Goal: Task Accomplishment & Management: Manage account settings

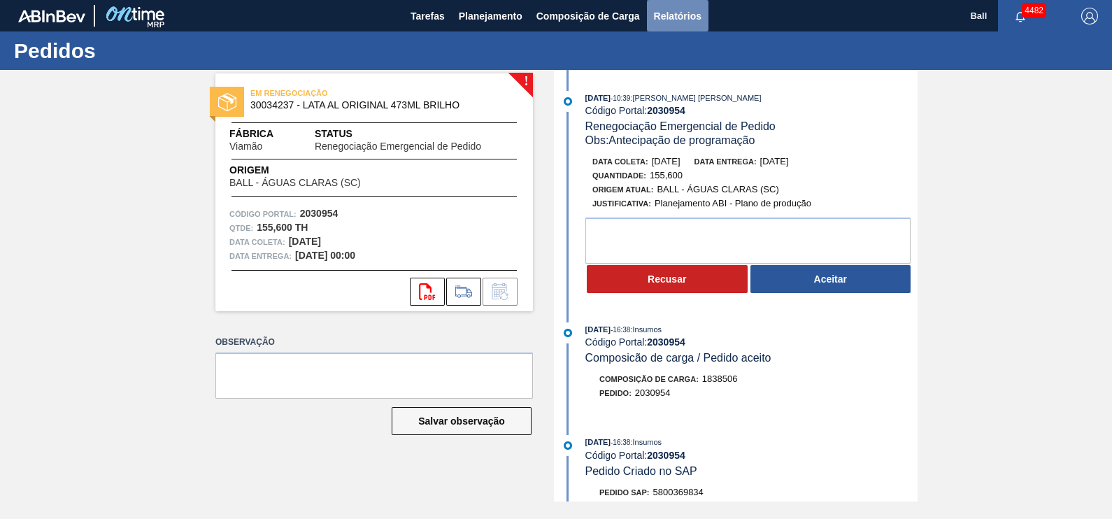
click at [675, 6] on button "Relatórios" at bounding box center [678, 15] width 62 height 31
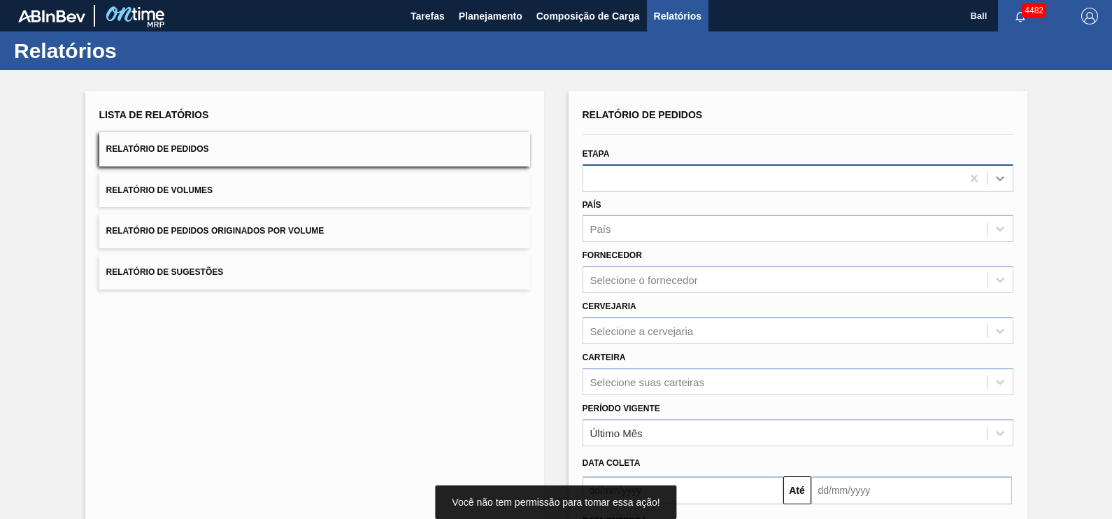
click at [990, 170] on div at bounding box center [999, 178] width 25 height 25
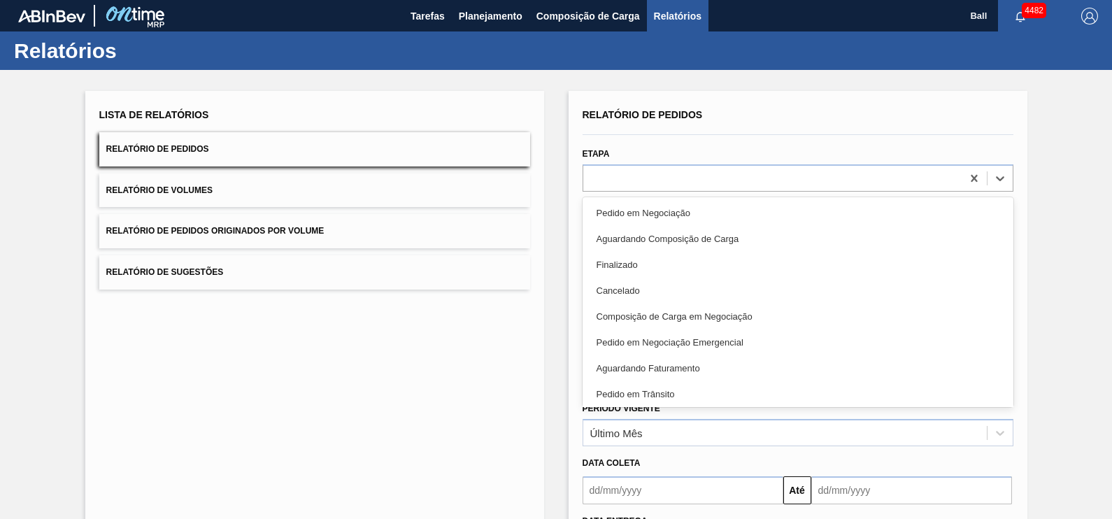
click at [433, 361] on div "Lista de Relatórios Relatório de Pedidos Relatório de Volumes Relatório de Pedi…" at bounding box center [314, 360] width 459 height 539
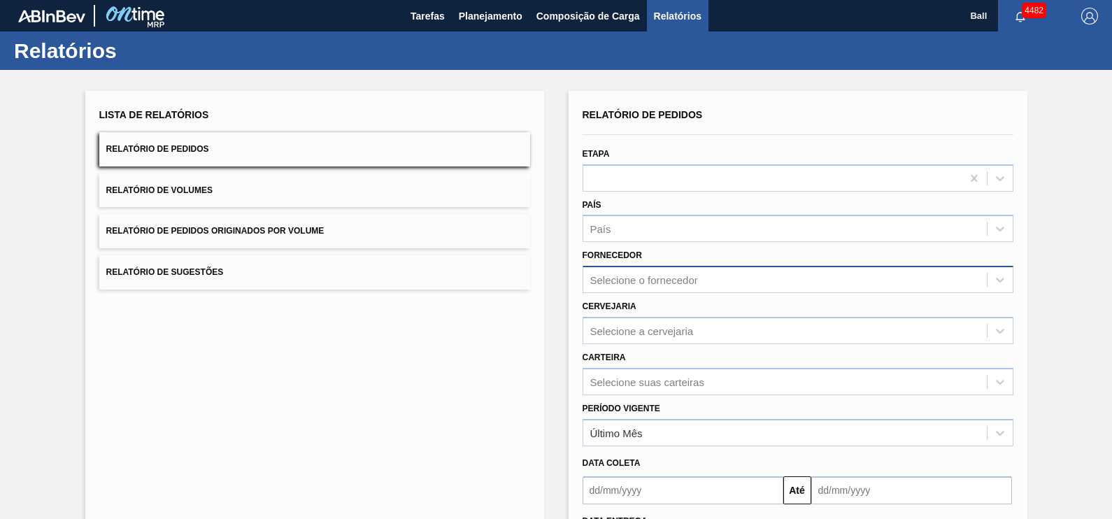
click at [652, 280] on div "Selecione o fornecedor" at bounding box center [644, 280] width 108 height 12
click at [653, 315] on div "Cervejaria Selecione a cervejaria" at bounding box center [798, 321] width 431 height 48
click at [654, 324] on div "Selecione a cervejaria" at bounding box center [798, 330] width 431 height 27
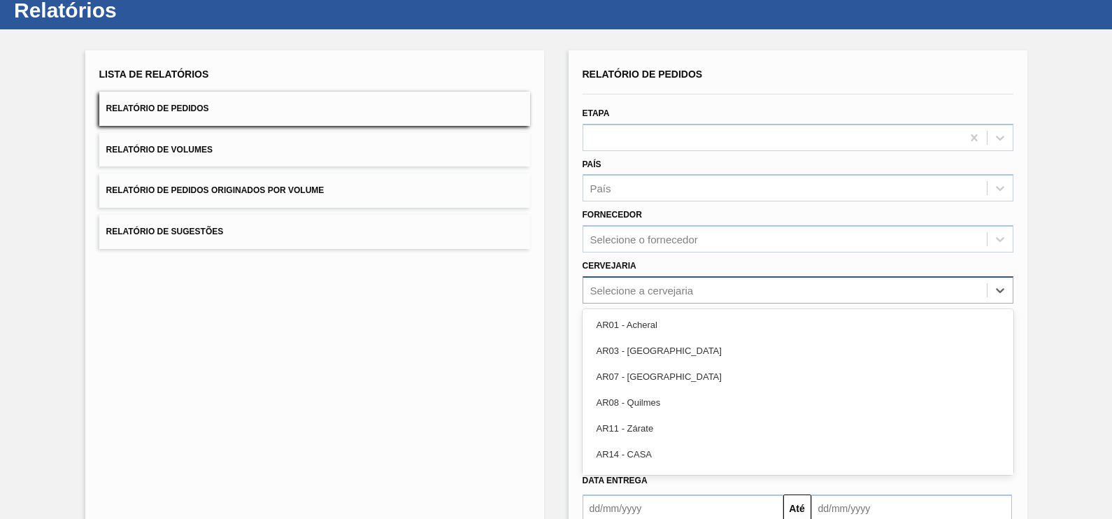
scroll to position [45, 0]
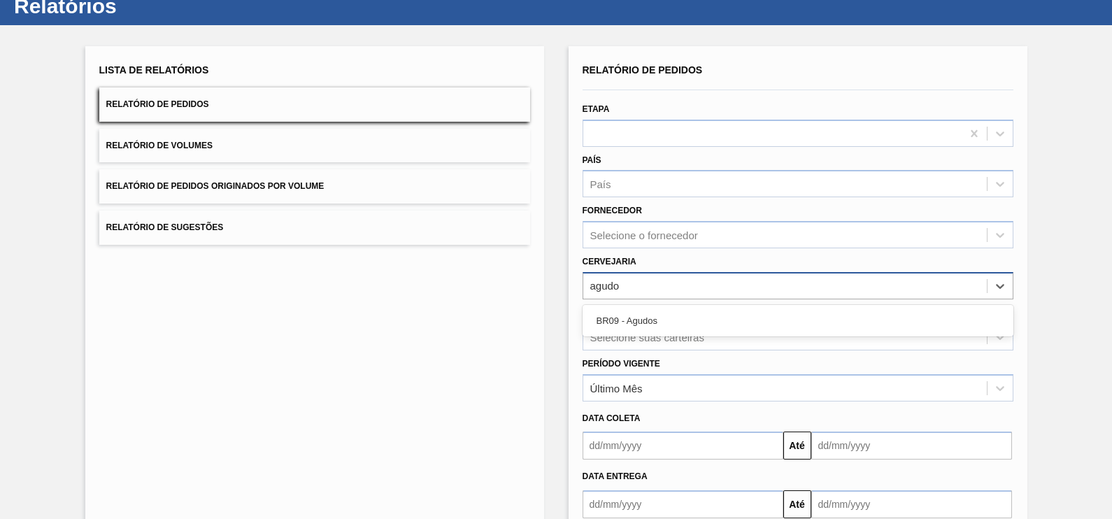
type input "agudos"
type input "lages"
type input "viam"
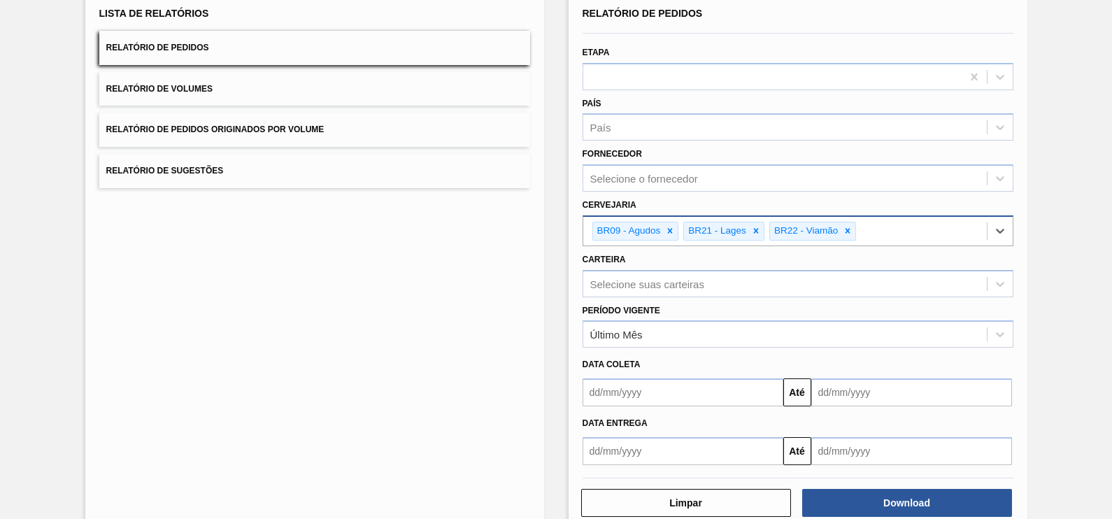
scroll to position [129, 0]
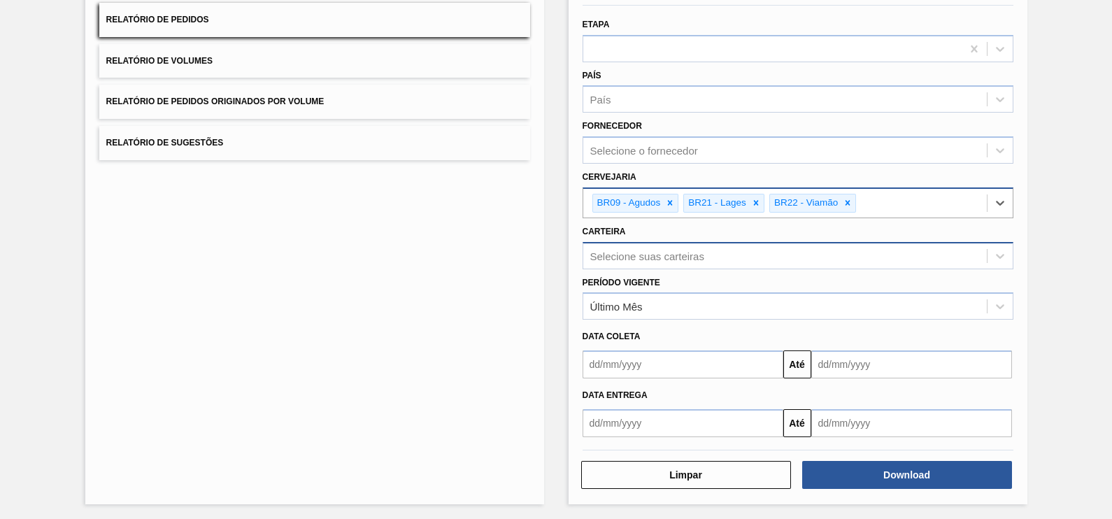
click at [742, 257] on div "Selecione suas carteiras" at bounding box center [784, 255] width 403 height 20
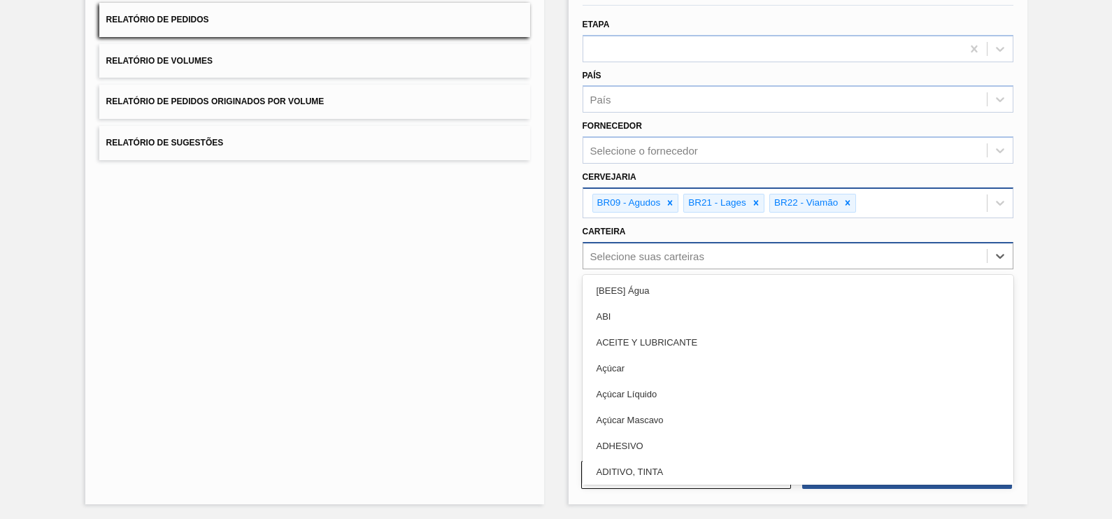
type input "a"
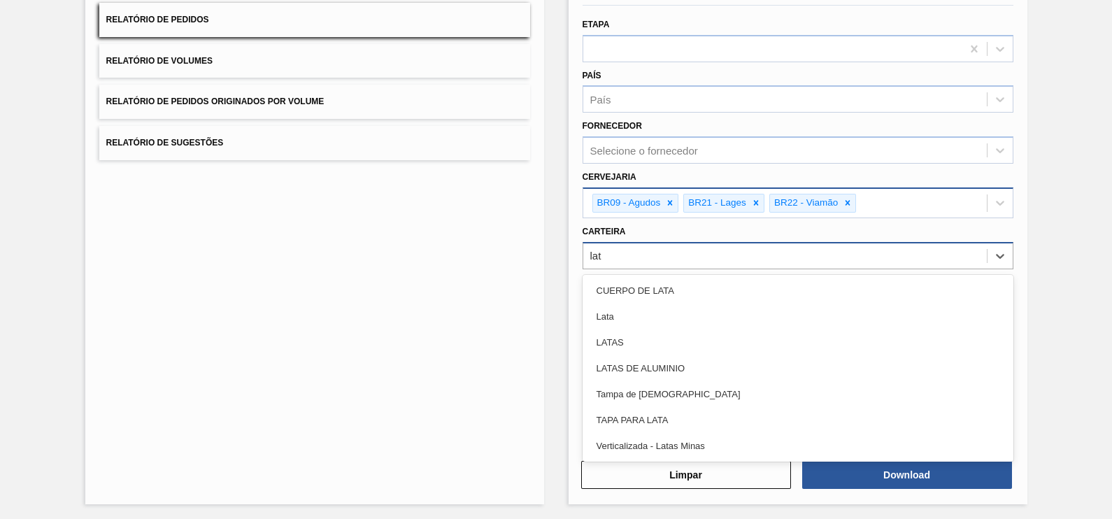
type input "lata"
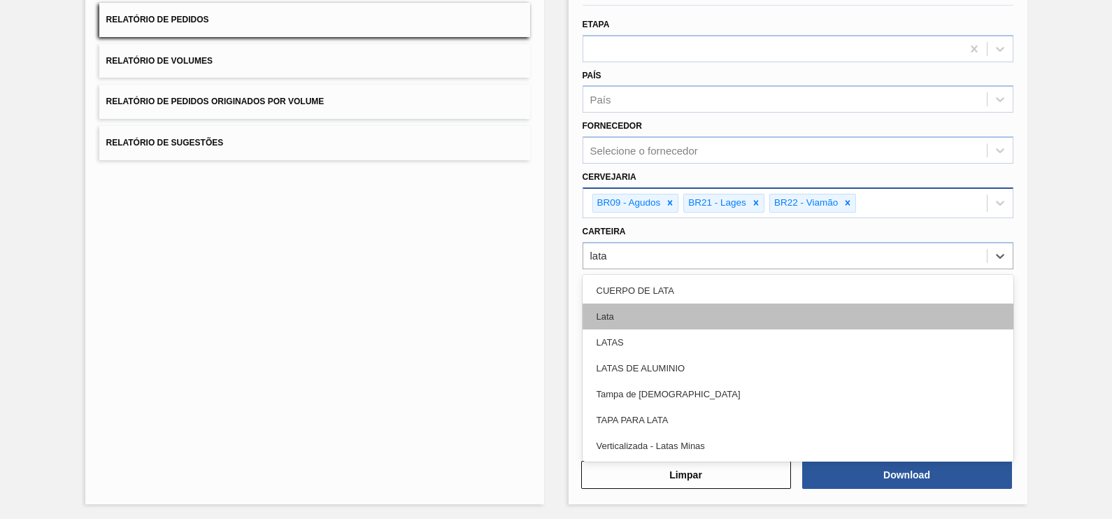
click at [666, 324] on div "Lata" at bounding box center [798, 316] width 431 height 26
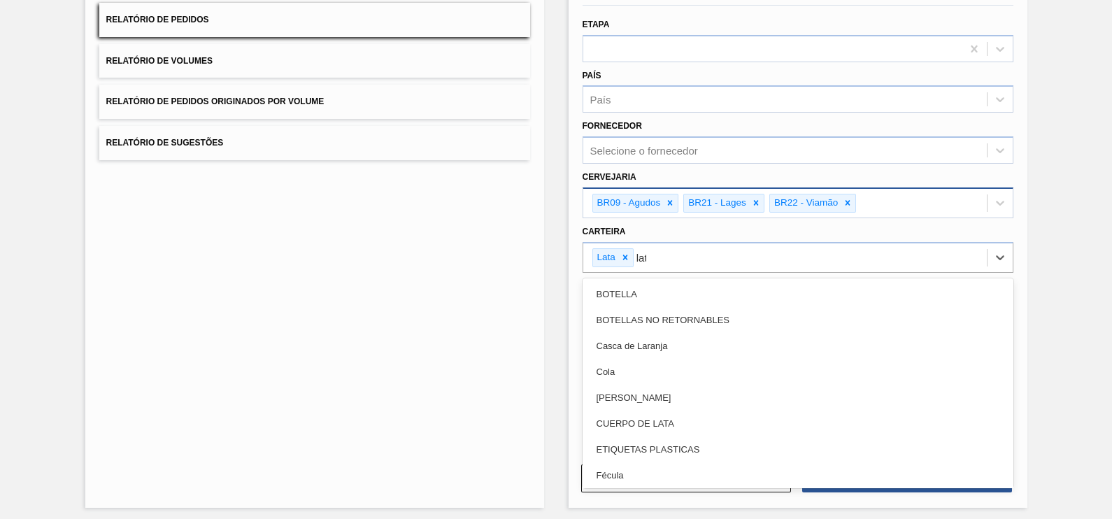
type input "lata"
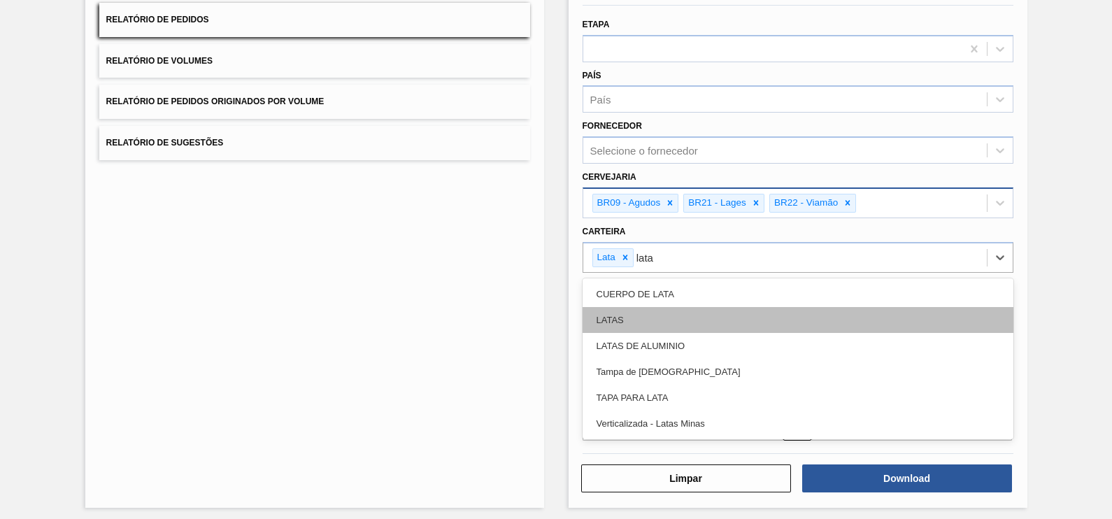
click at [650, 315] on div "LATAS" at bounding box center [798, 320] width 431 height 26
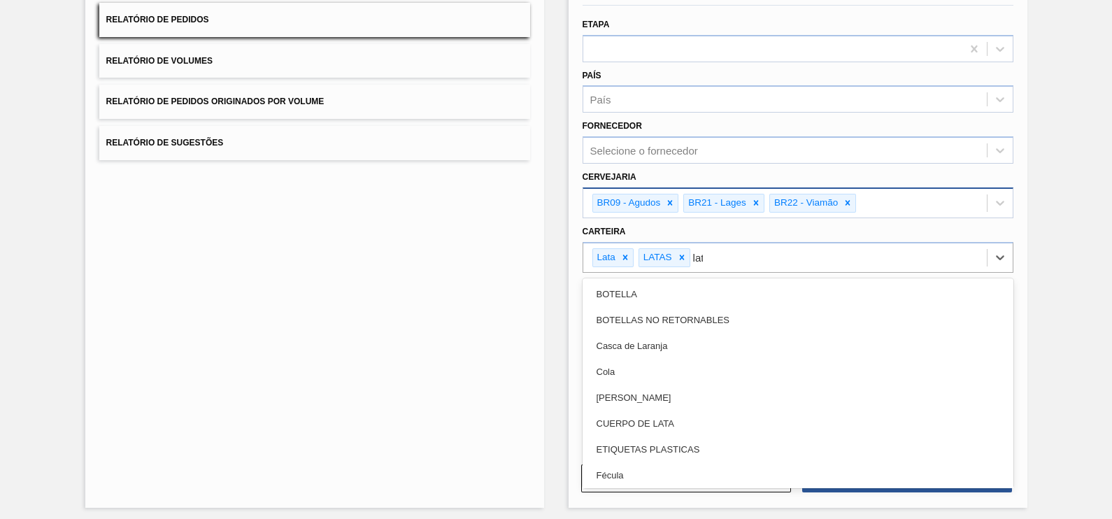
type input "lata"
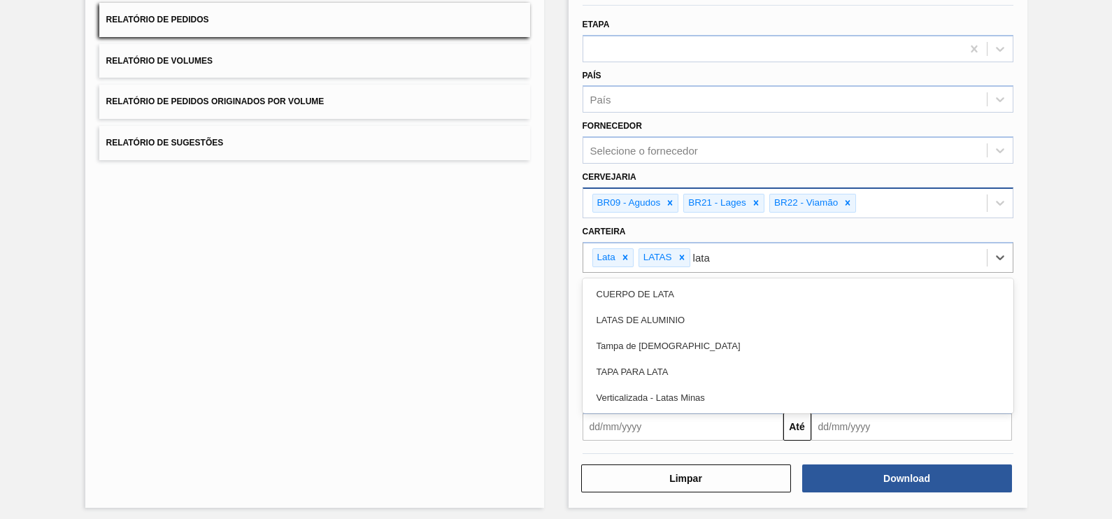
click at [650, 315] on div "LATAS DE ALUMINIO" at bounding box center [798, 320] width 431 height 26
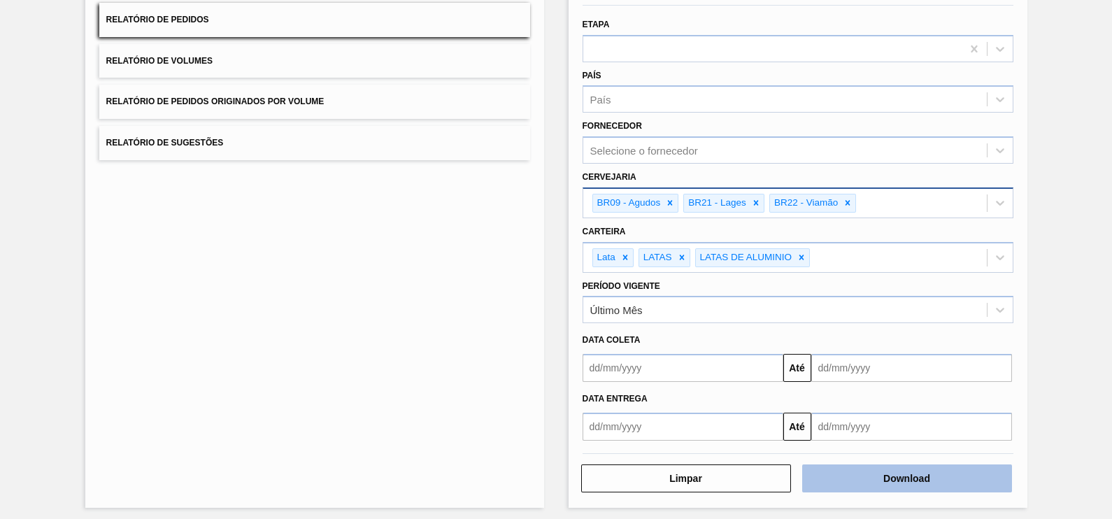
click at [901, 466] on button "Download" at bounding box center [907, 478] width 210 height 28
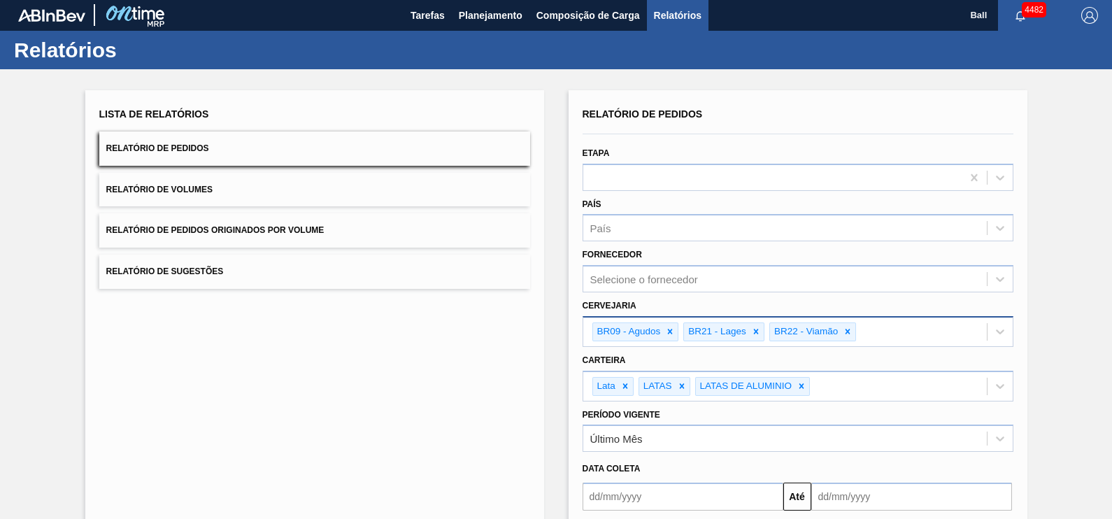
scroll to position [0, 0]
click at [1083, 157] on div "Lista de Relatórios Relatório de Pedidos Relatório de Volumes Relatório de Pedi…" at bounding box center [556, 362] width 1112 height 585
click at [183, 189] on span "Relatório de Volumes" at bounding box center [159, 190] width 106 height 10
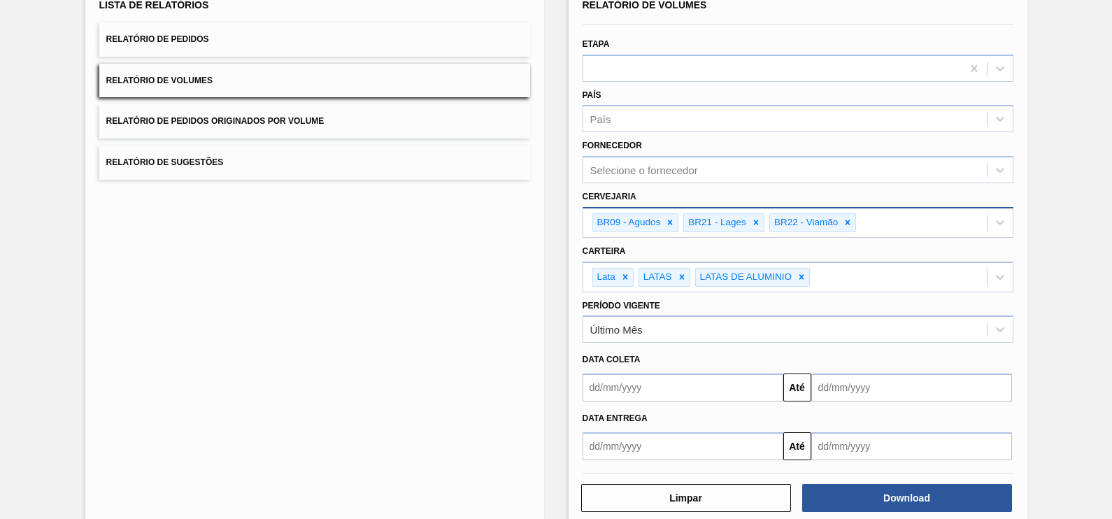
scroll to position [133, 0]
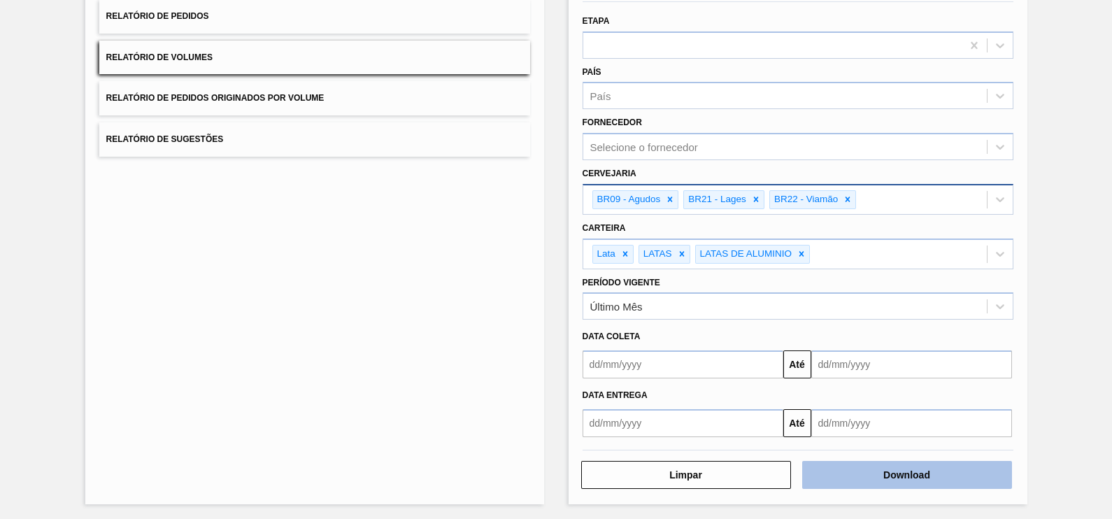
click at [973, 472] on button "Download" at bounding box center [907, 475] width 210 height 28
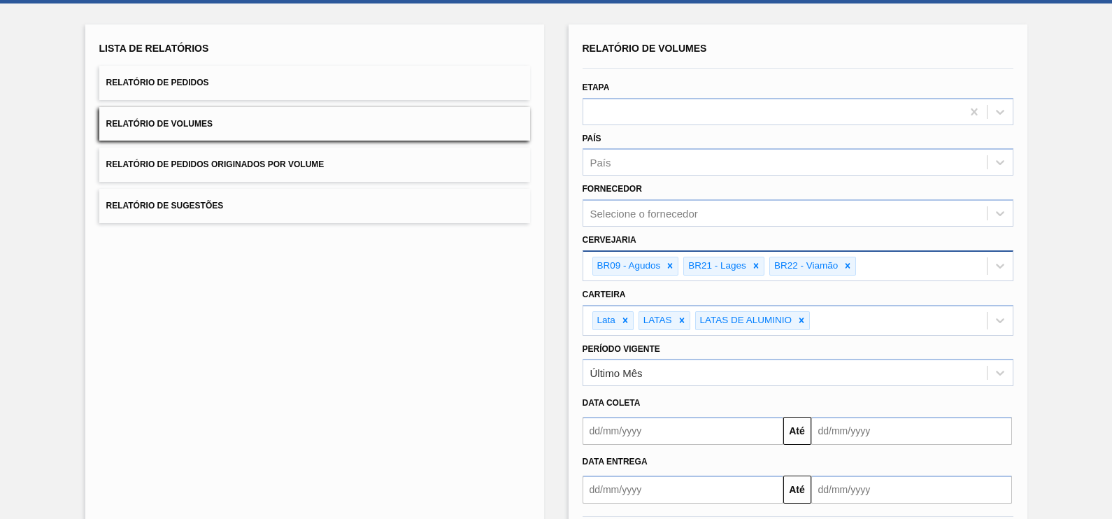
scroll to position [0, 0]
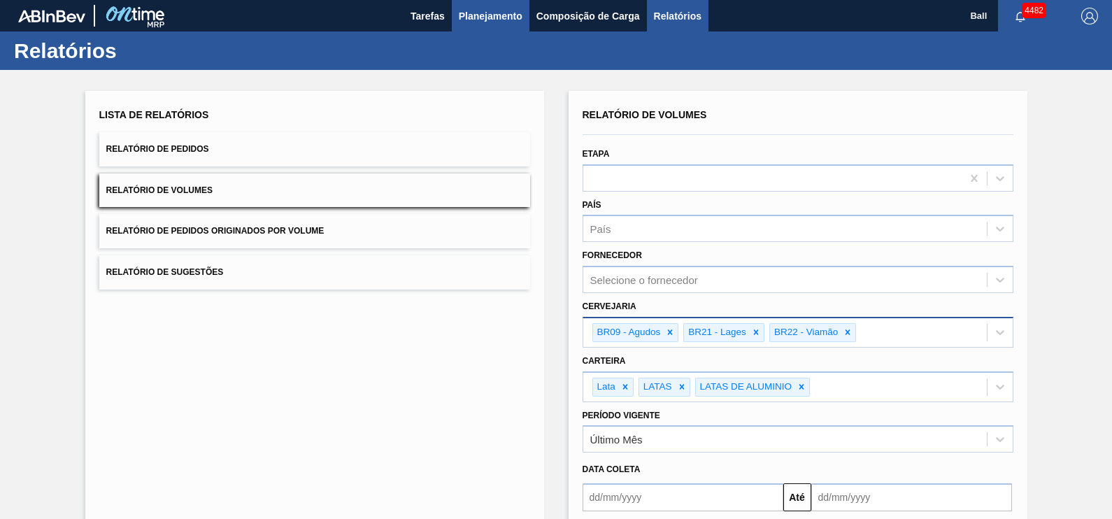
click at [471, 10] on span "Planejamento" at bounding box center [491, 16] width 64 height 17
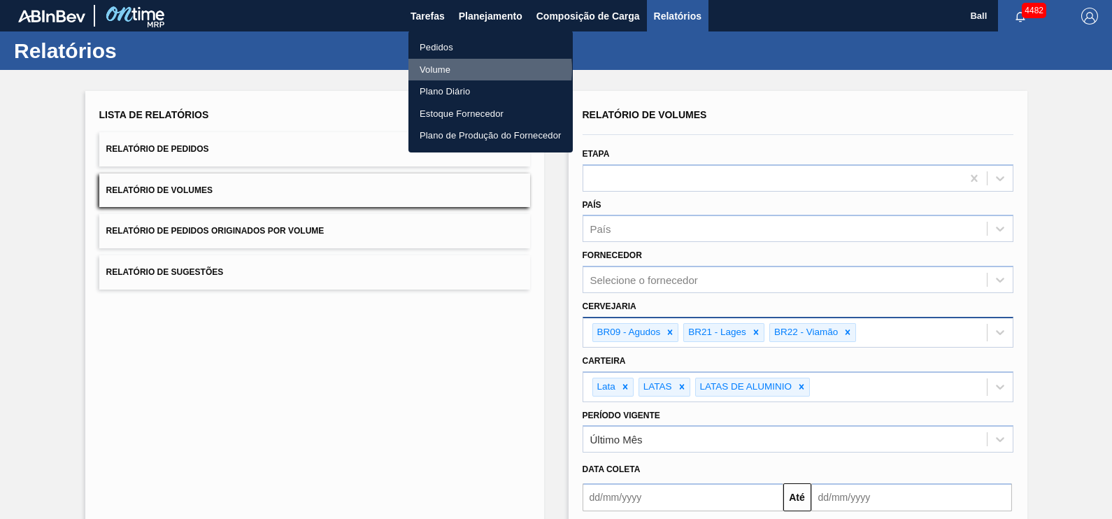
click at [462, 69] on li "Volume" at bounding box center [490, 70] width 164 height 22
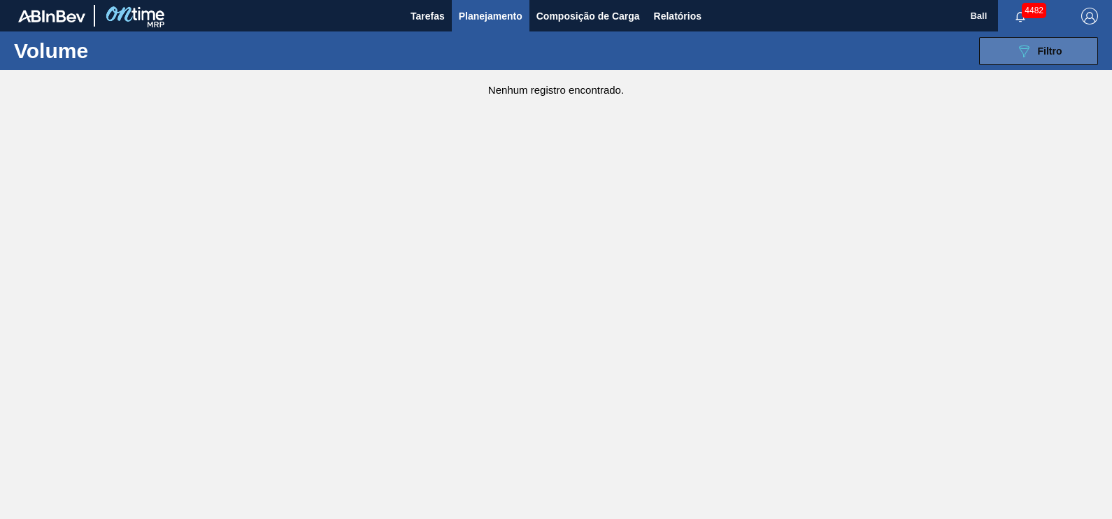
click at [1039, 62] on button "089F7B8B-B2A5-4AFE-B5C0-19BA573D28AC Filtro" at bounding box center [1038, 51] width 119 height 28
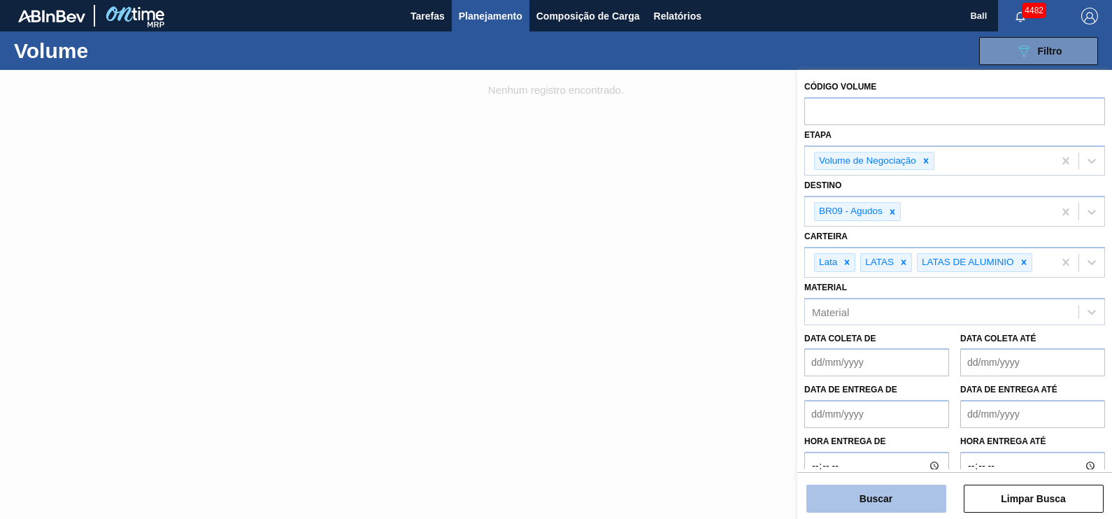
click at [911, 504] on button "Buscar" at bounding box center [876, 499] width 140 height 28
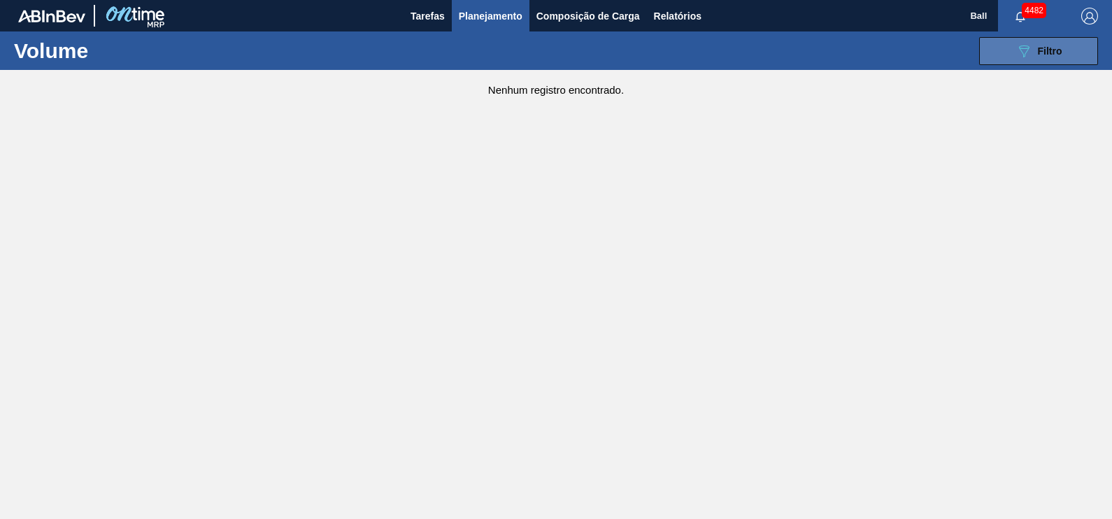
click at [1038, 53] on span "Filtro" at bounding box center [1050, 50] width 24 height 11
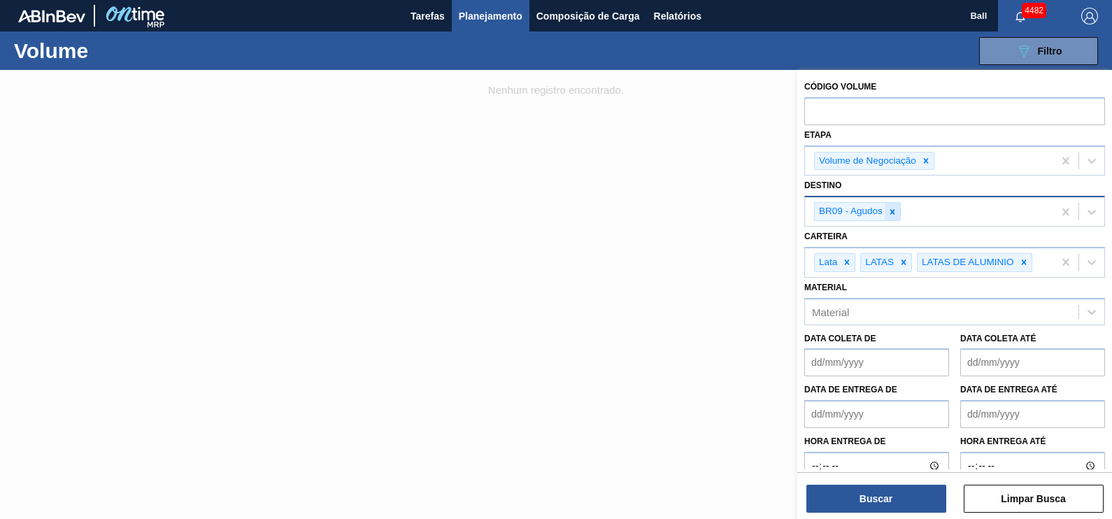
click at [888, 209] on icon at bounding box center [892, 212] width 10 height 10
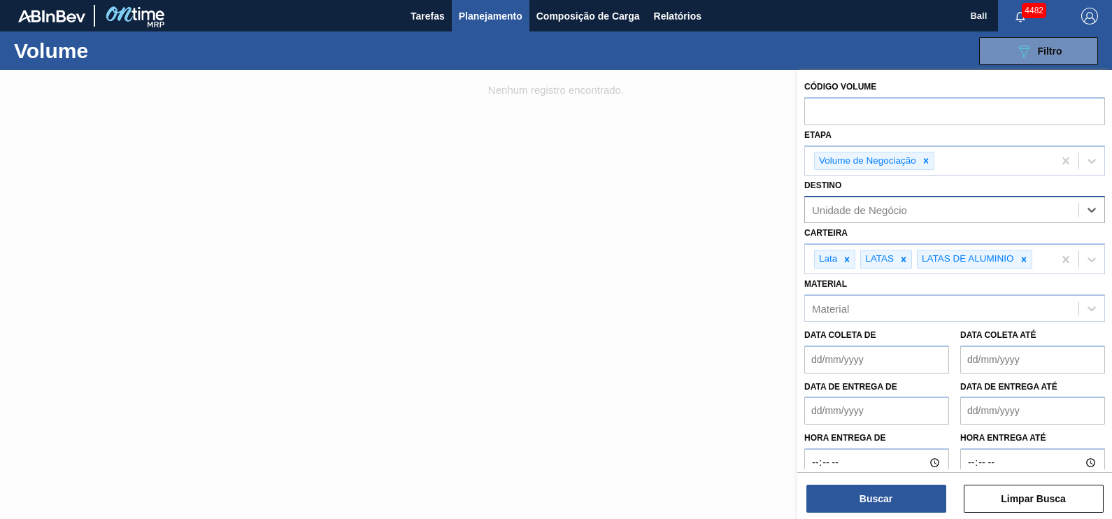
click at [899, 213] on div "Unidade de Negócio" at bounding box center [859, 210] width 95 height 12
type input "AGUDOS"
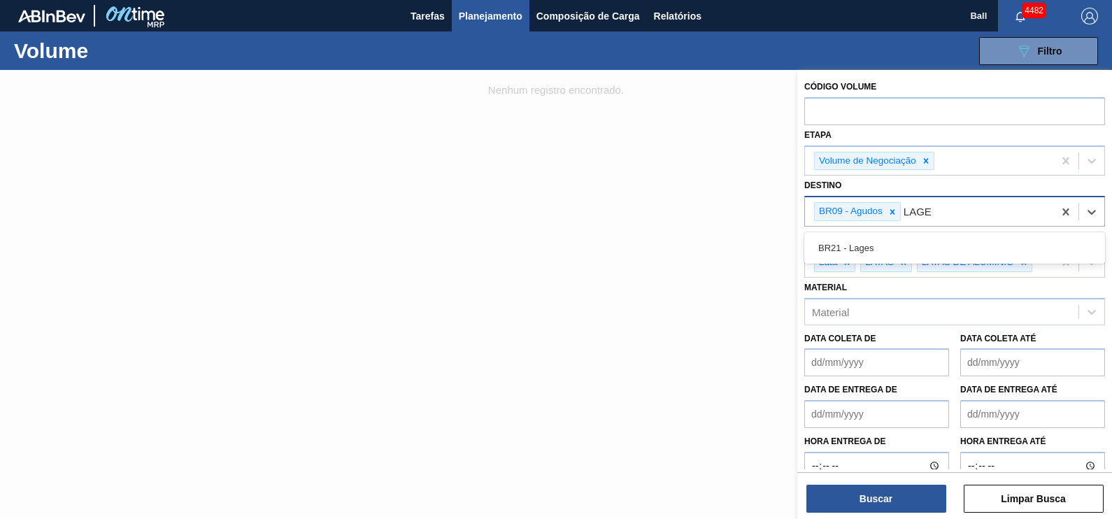
type input "LAGES"
type input "VIAM"
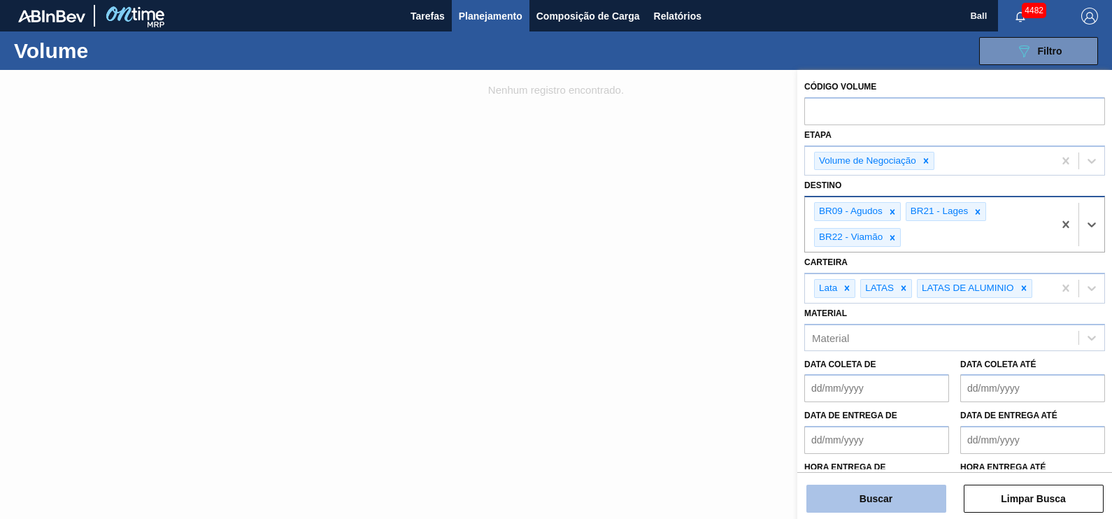
click at [901, 499] on button "Buscar" at bounding box center [876, 499] width 140 height 28
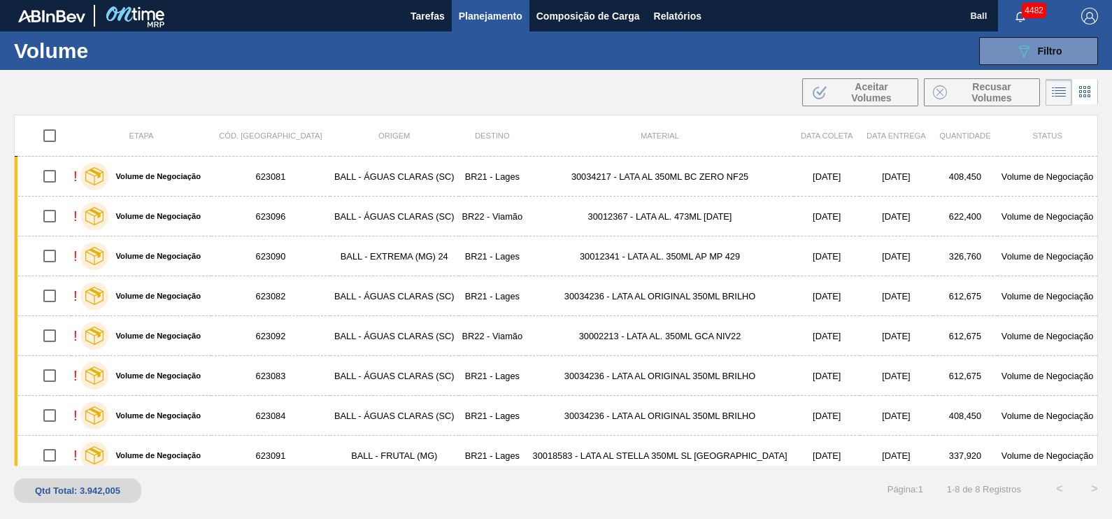
click at [489, 134] on span "Destino" at bounding box center [492, 135] width 35 height 8
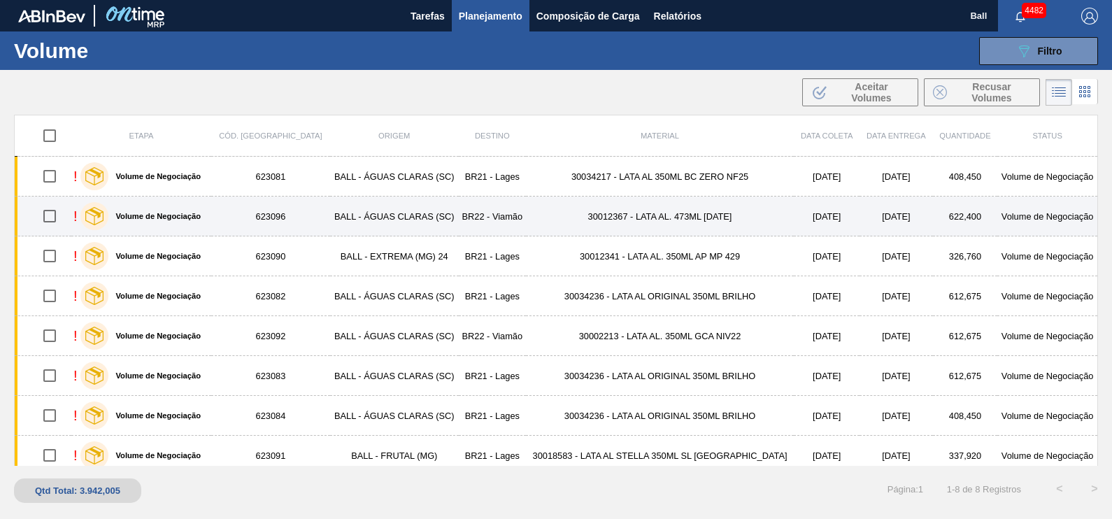
scroll to position [8, 0]
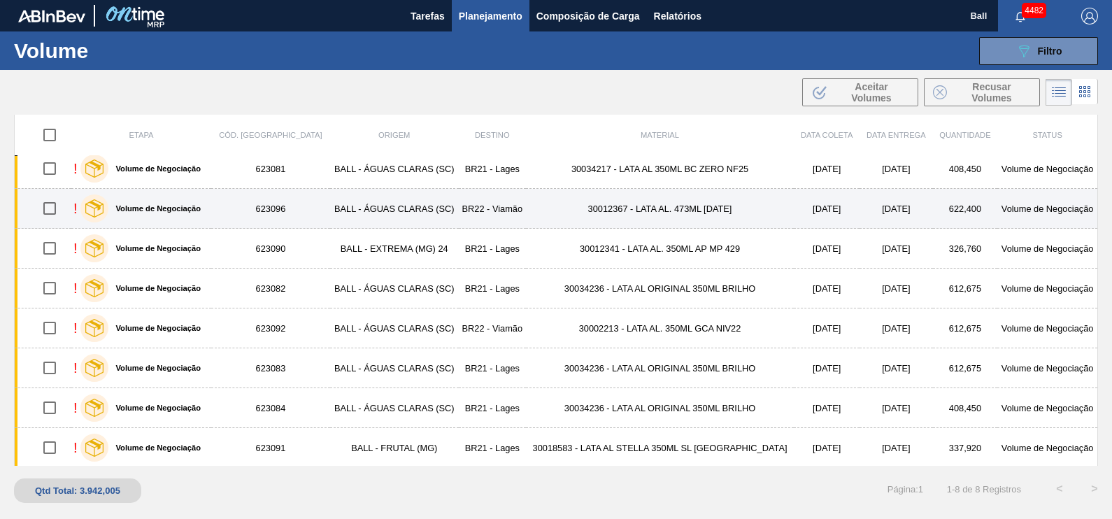
click at [439, 206] on td "BALL - ÁGUAS CLARAS (SC)" at bounding box center [394, 209] width 129 height 40
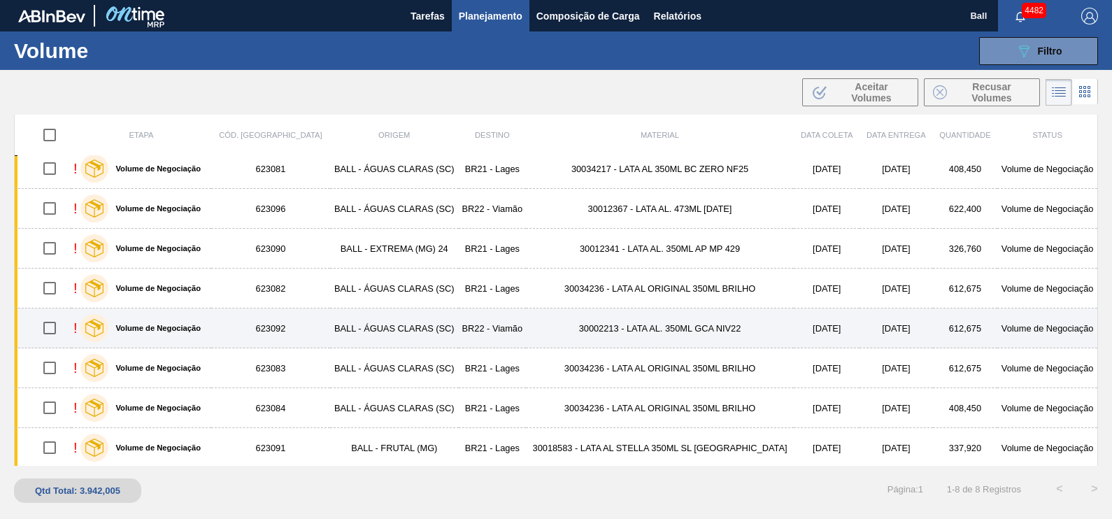
click at [464, 320] on td "BR22 - Viamão" at bounding box center [492, 328] width 67 height 40
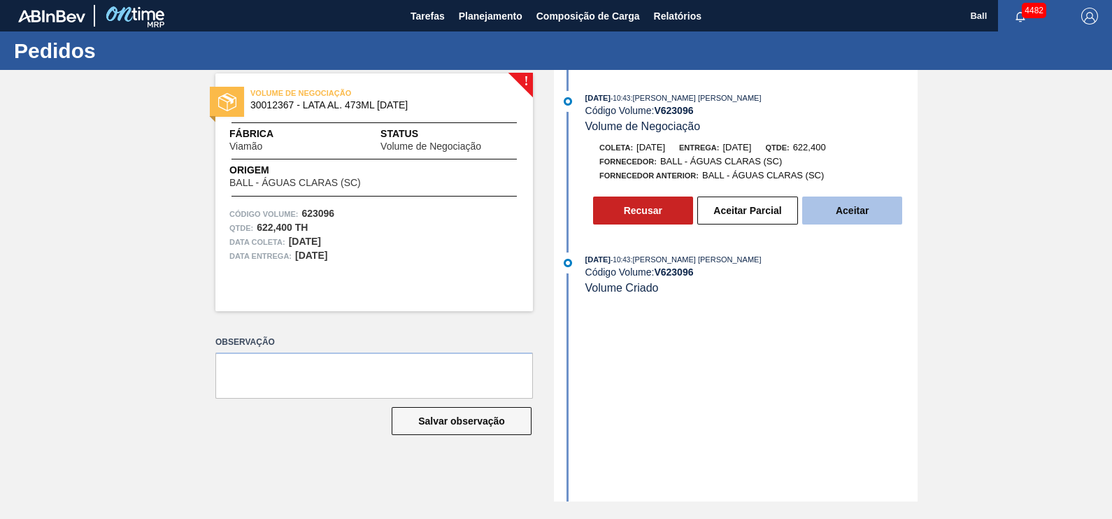
click at [859, 219] on button "Aceitar" at bounding box center [852, 211] width 100 height 28
click at [838, 221] on button "Aceitar" at bounding box center [852, 211] width 100 height 28
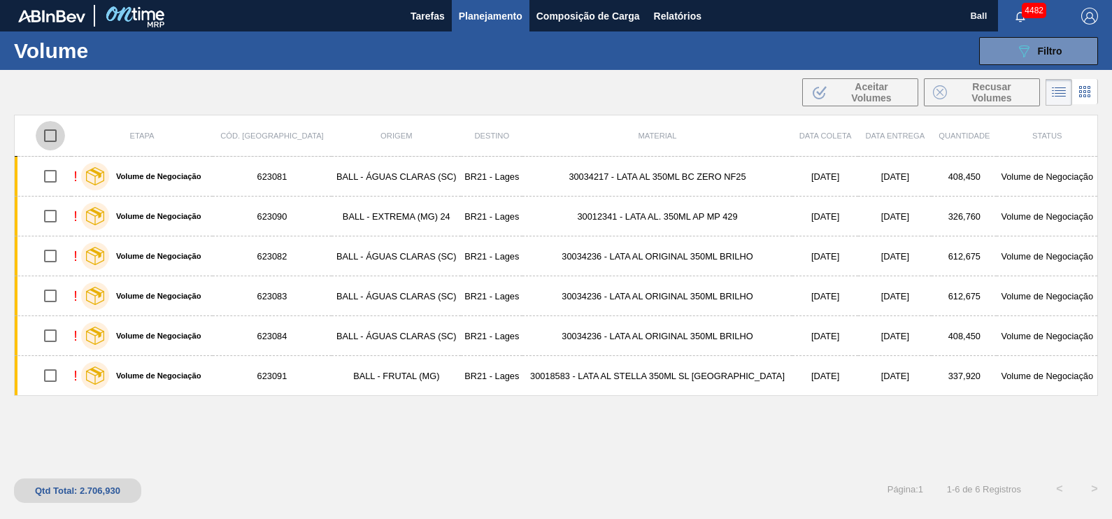
click at [50, 131] on input "checkbox" at bounding box center [50, 135] width 29 height 29
checkbox input "true"
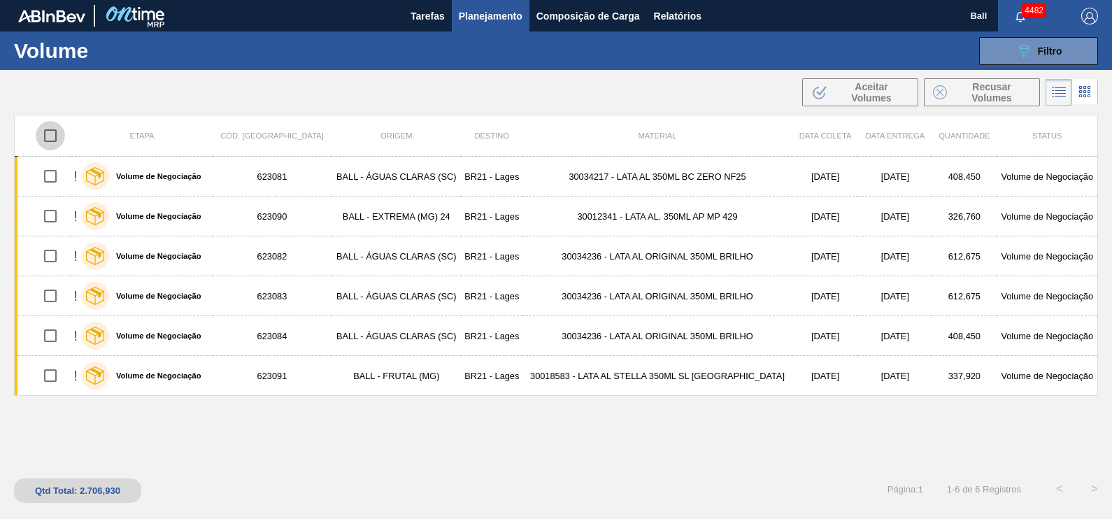
checkbox input "true"
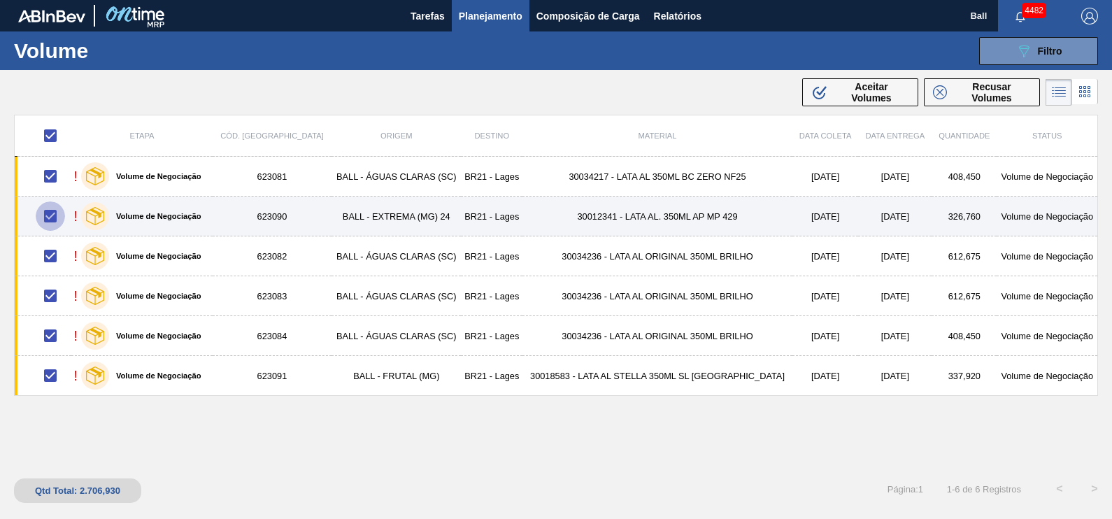
click at [56, 211] on input "checkbox" at bounding box center [50, 215] width 29 height 29
checkbox input "false"
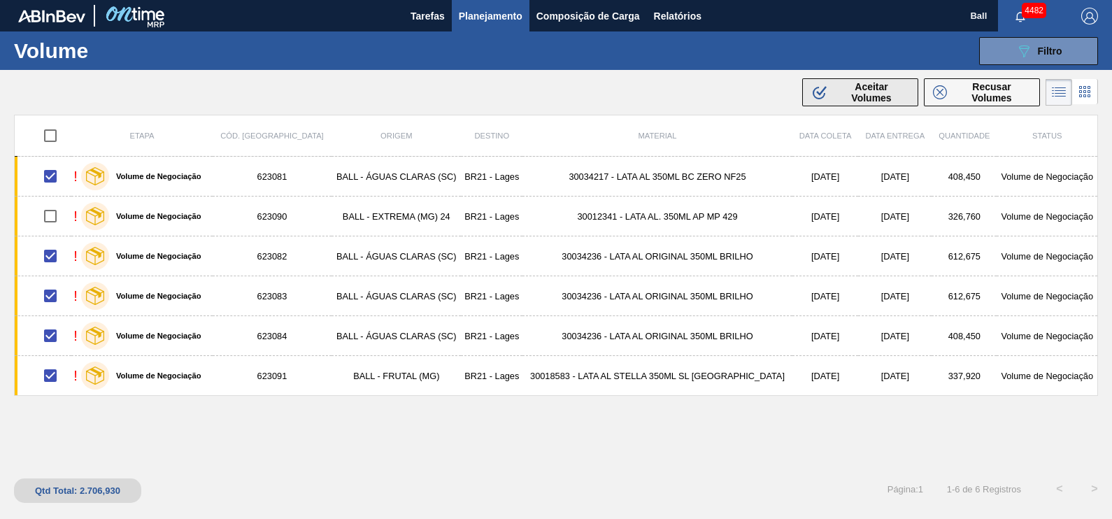
click at [883, 94] on span "Aceitar Volumes" at bounding box center [872, 92] width 76 height 22
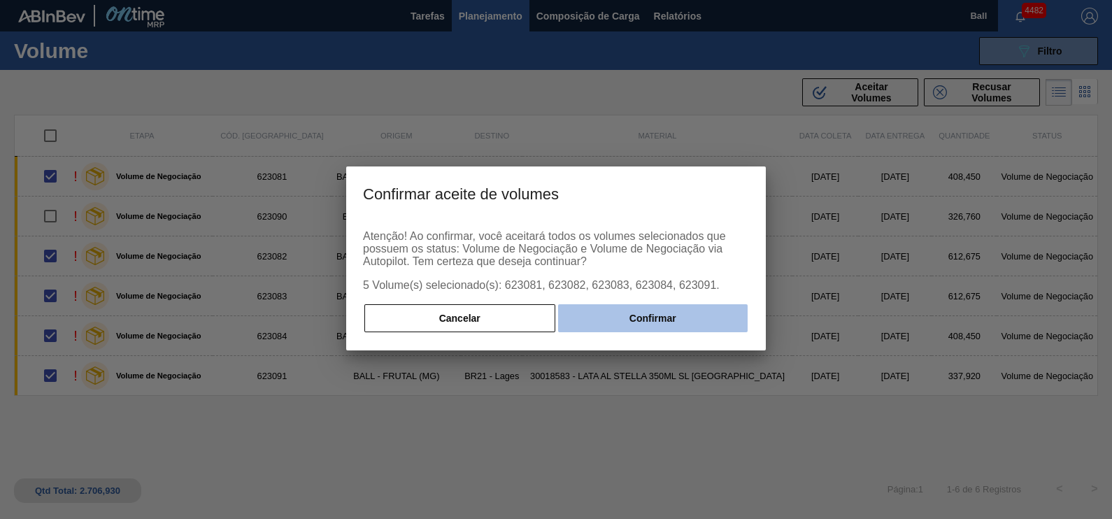
click at [685, 318] on button "Confirmar" at bounding box center [653, 318] width 190 height 28
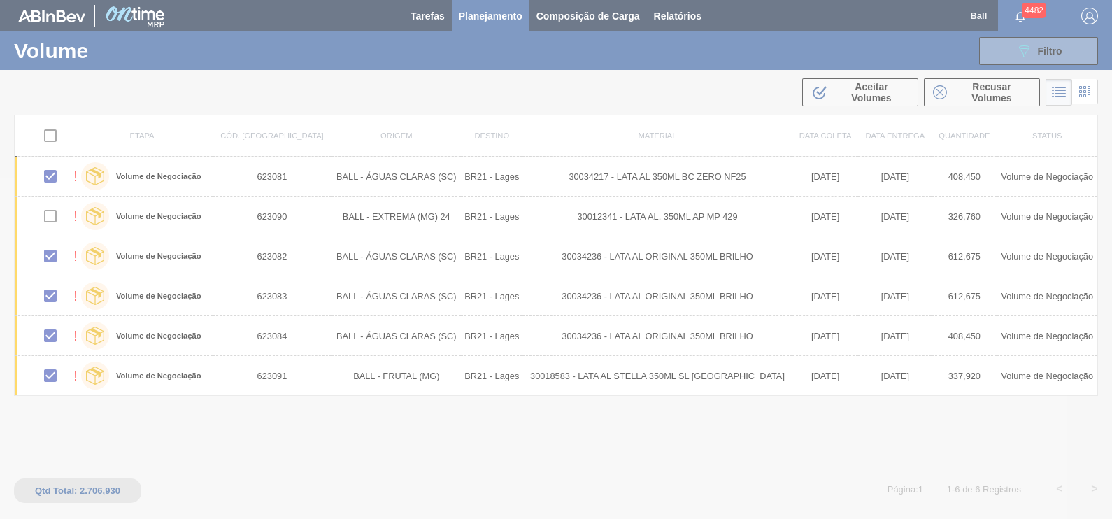
checkbox input "false"
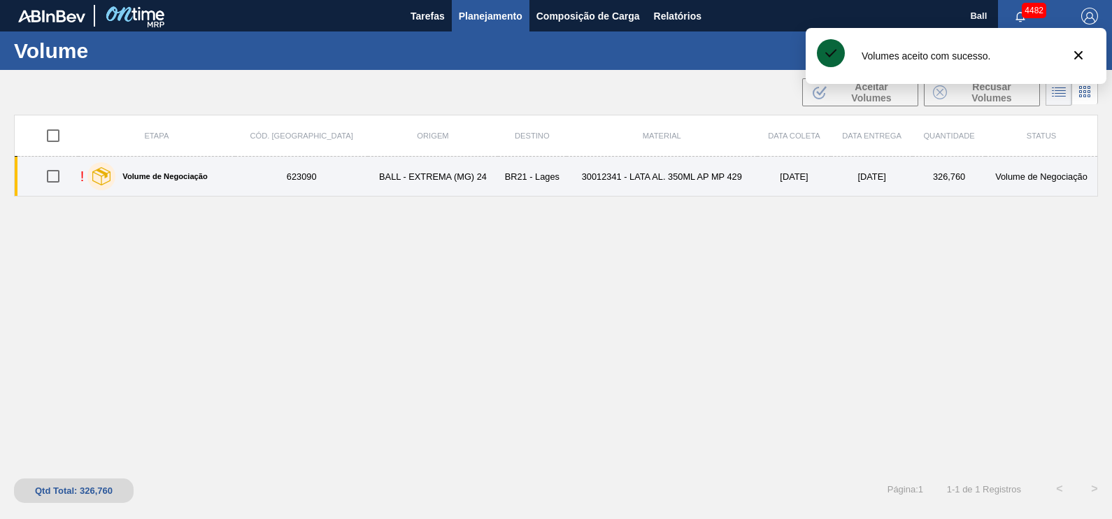
click at [190, 179] on label "Volume de Negociação" at bounding box center [161, 176] width 92 height 8
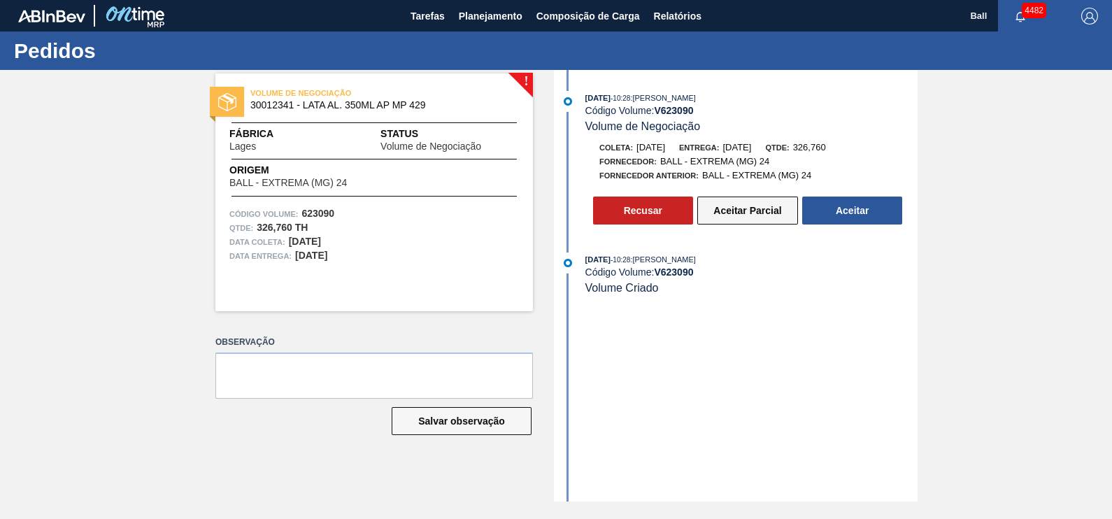
click at [731, 201] on button "Aceitar Parcial" at bounding box center [747, 211] width 101 height 28
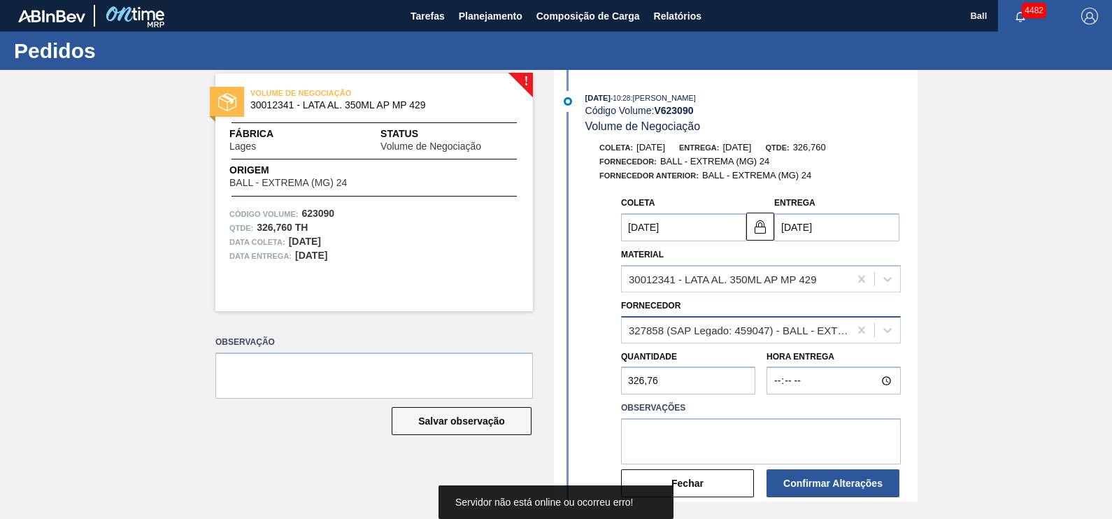
click at [829, 332] on div "327858 (SAP Legado: 459047) - BALL - EXTREMA (MG) 24" at bounding box center [740, 330] width 222 height 12
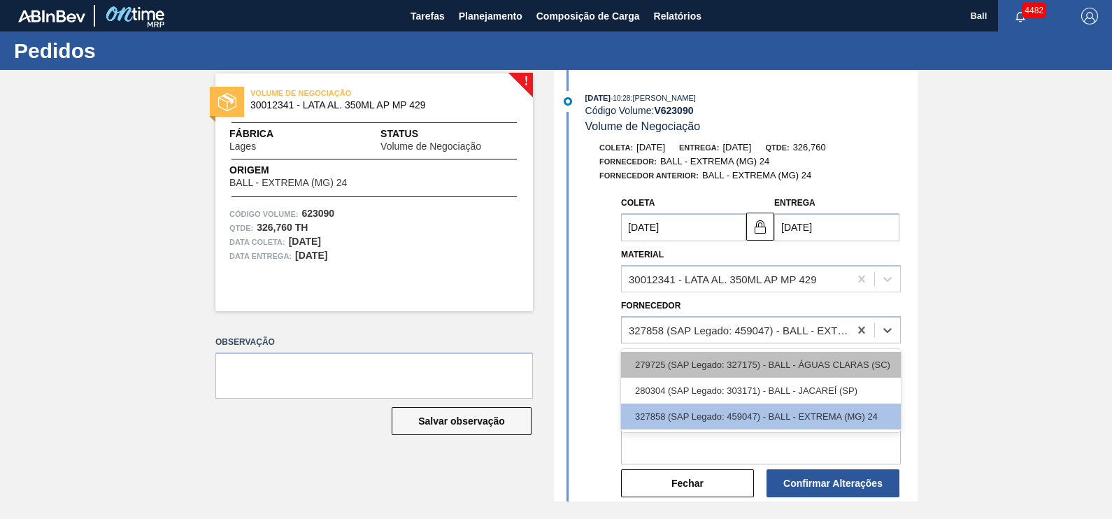
click at [834, 368] on div "279725 (SAP Legado: 327175) - BALL - ÁGUAS CLARAS (SC)" at bounding box center [761, 365] width 280 height 26
type input "25/09/2025"
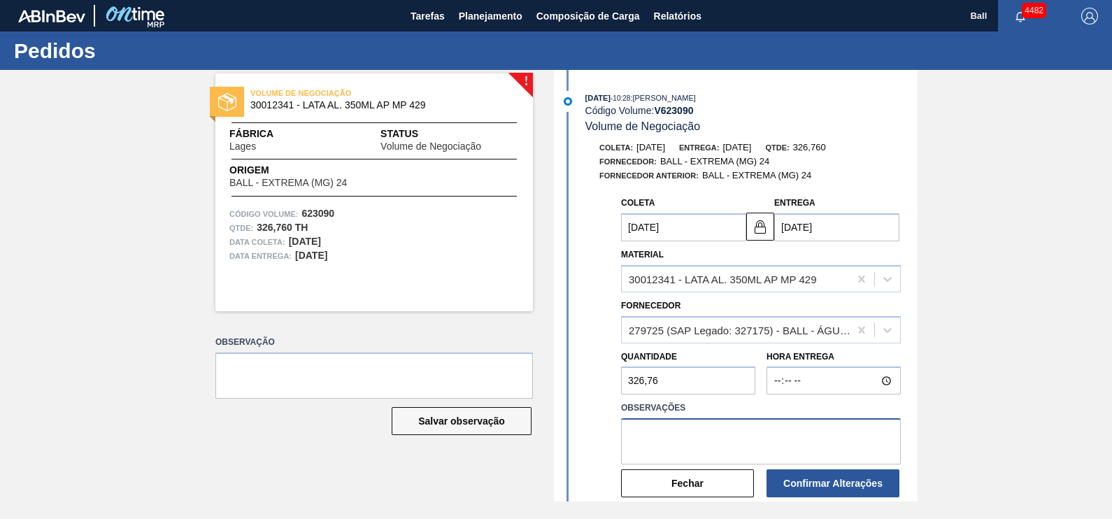
click at [853, 424] on textarea at bounding box center [761, 441] width 280 height 46
type textarea "OK POR BRAC, ESTOQUE LIVRE"
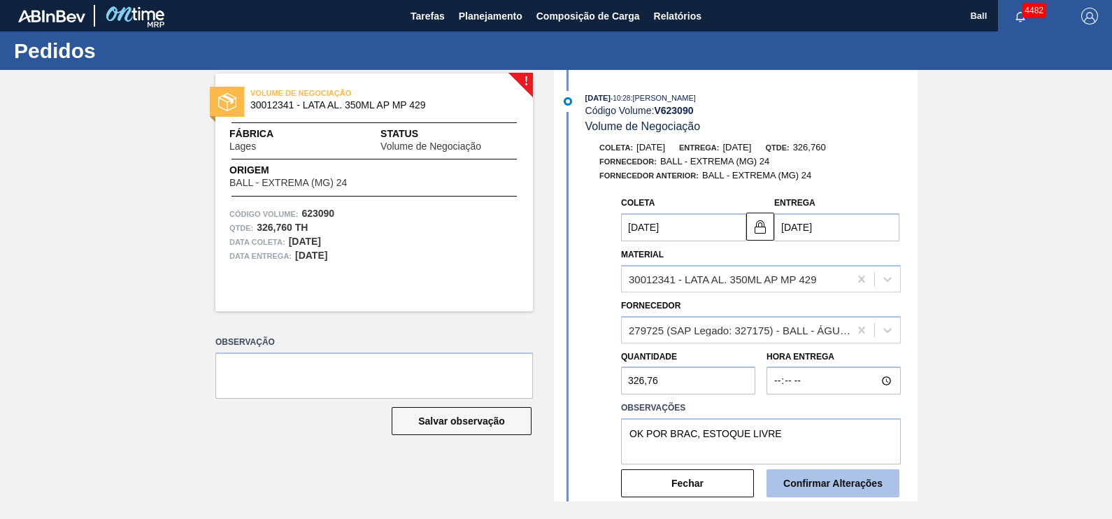
click at [845, 489] on button "Confirmar Alterações" at bounding box center [832, 483] width 133 height 28
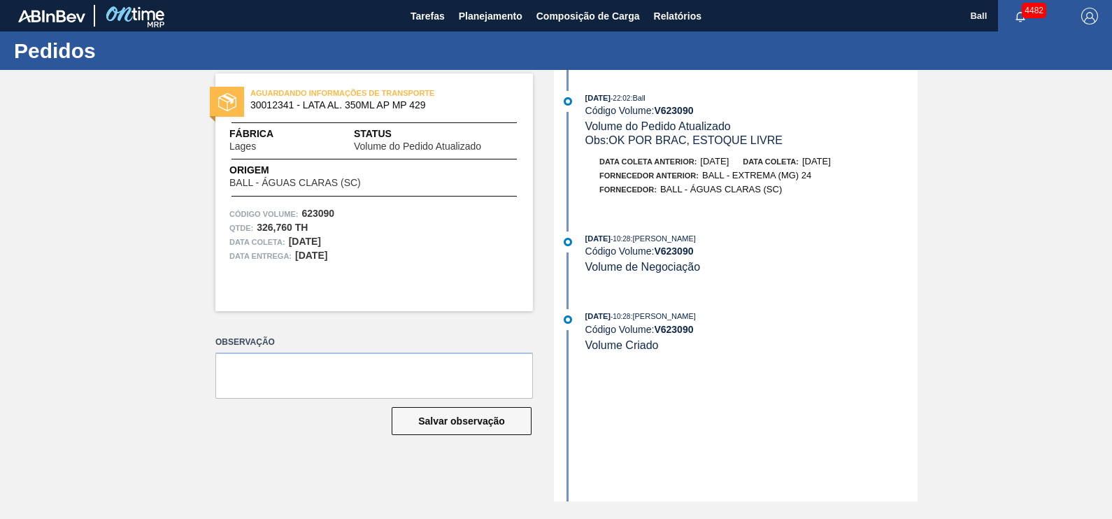
click at [122, 108] on div "AGUARDANDO INFORMAÇÕES DE TRANSPORTE 30012341 - LATA AL. 350ML AP MP 429 Fábric…" at bounding box center [556, 285] width 1112 height 431
click at [515, 14] on span "Planejamento" at bounding box center [491, 16] width 64 height 17
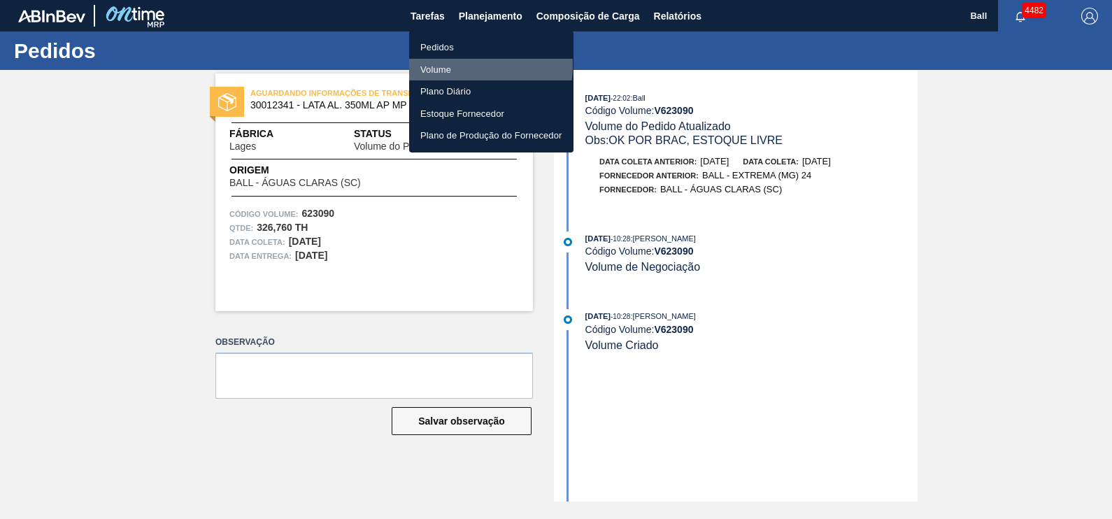
click at [452, 65] on li "Volume" at bounding box center [491, 70] width 164 height 22
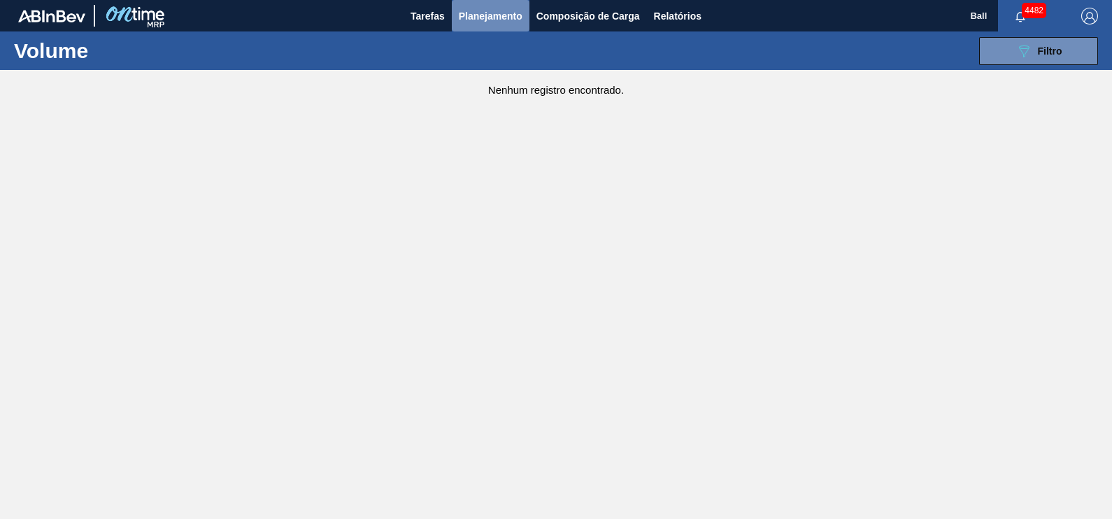
click at [512, 17] on span "Planejamento" at bounding box center [491, 16] width 64 height 17
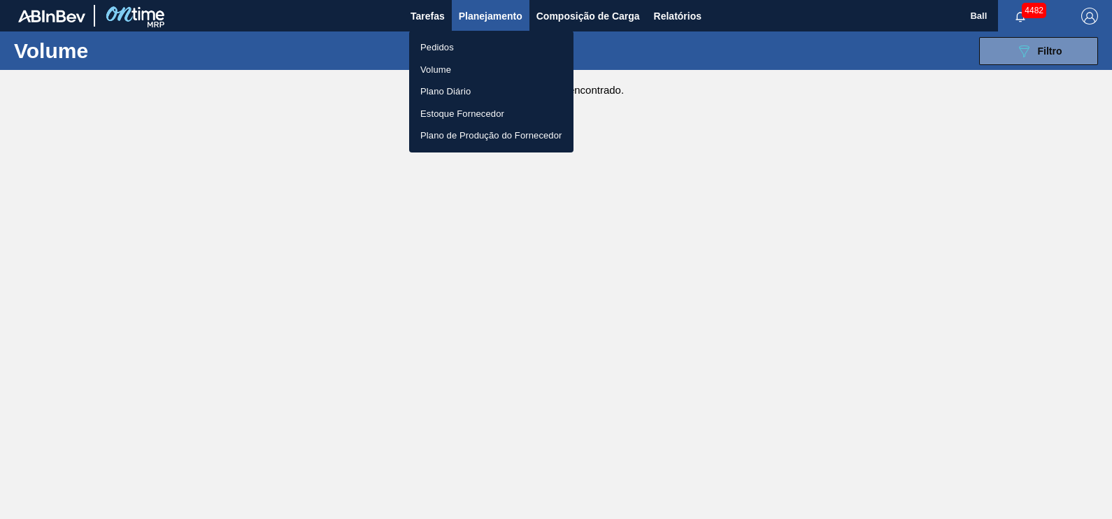
click at [448, 45] on li "Pedidos" at bounding box center [491, 47] width 164 height 22
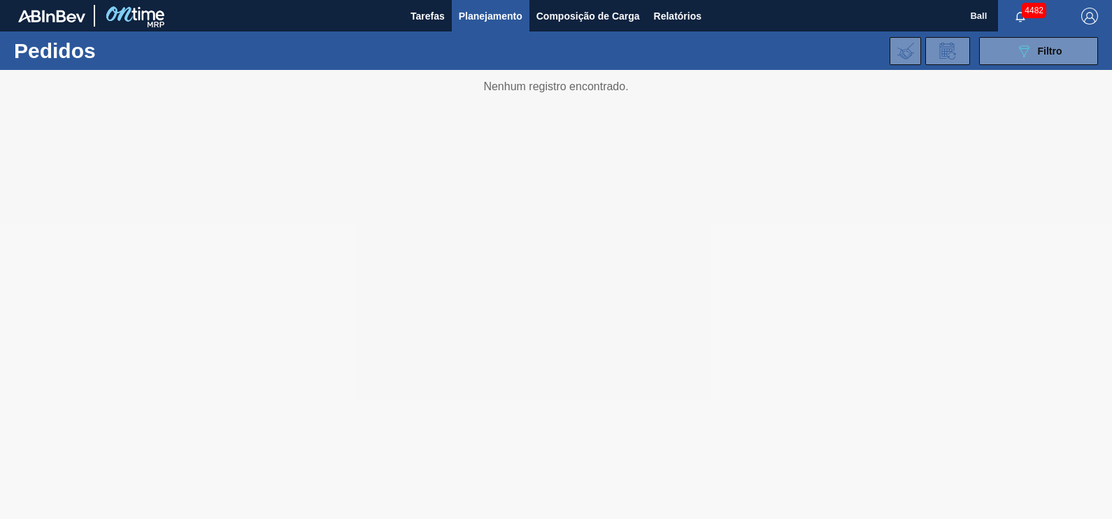
click at [495, 17] on span "Planejamento" at bounding box center [491, 16] width 64 height 17
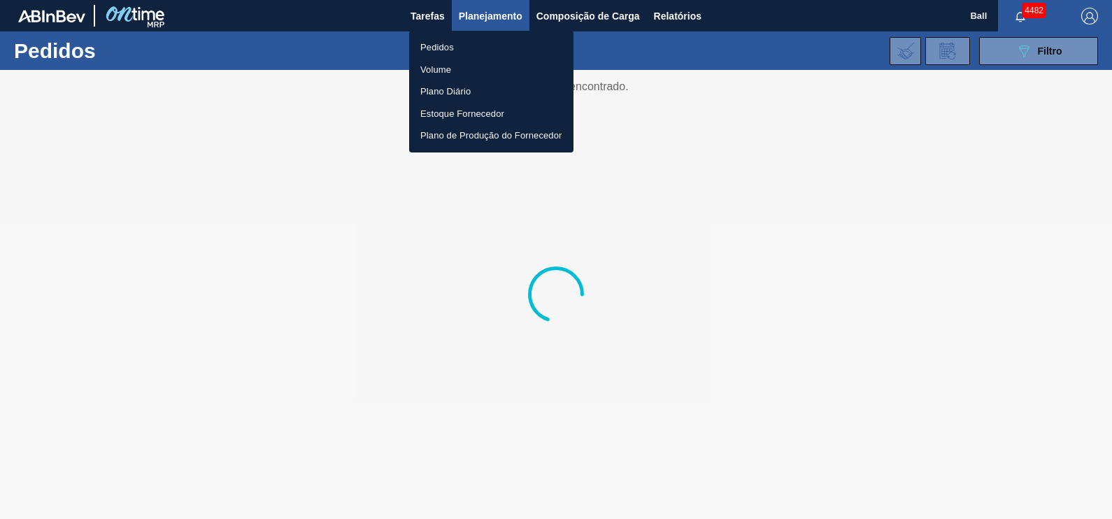
click at [913, 243] on div at bounding box center [556, 259] width 1112 height 519
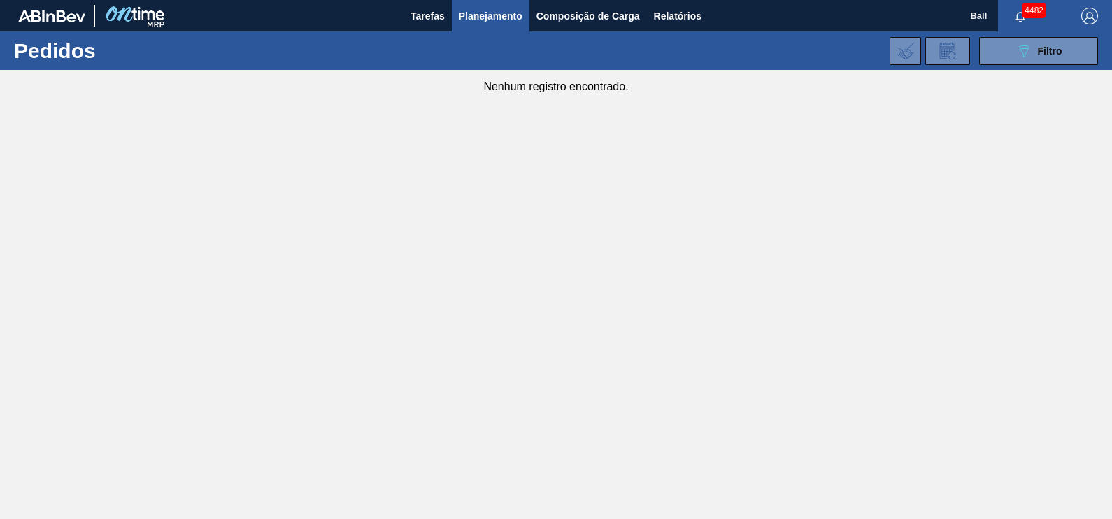
click at [1064, 65] on div "089F7B8B-B2A5-4AFE-B5C0-19BA573D28AC Filtro Código Pedido Portal Códido PO SAP …" at bounding box center [660, 51] width 889 height 42
click at [1057, 59] on button "089F7B8B-B2A5-4AFE-B5C0-19BA573D28AC Filtro" at bounding box center [1038, 51] width 119 height 28
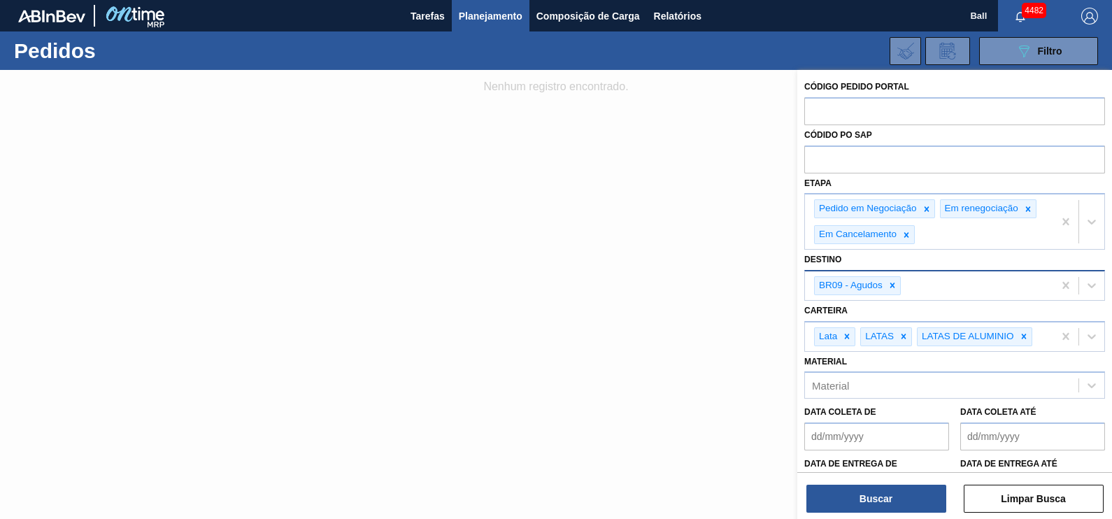
click at [936, 292] on div "BR09 - Agudos" at bounding box center [929, 285] width 248 height 29
type input "LAGES"
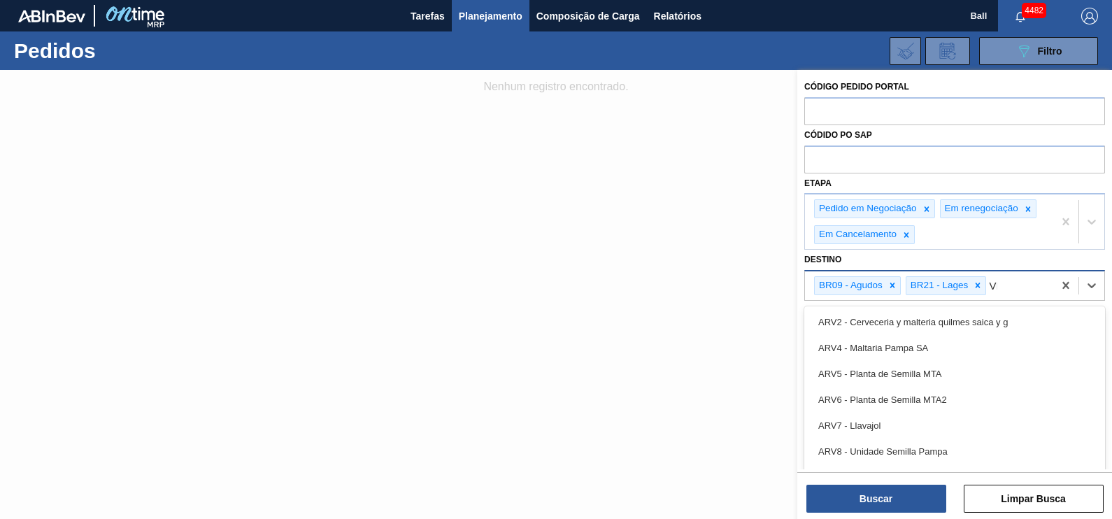
type input "VIA"
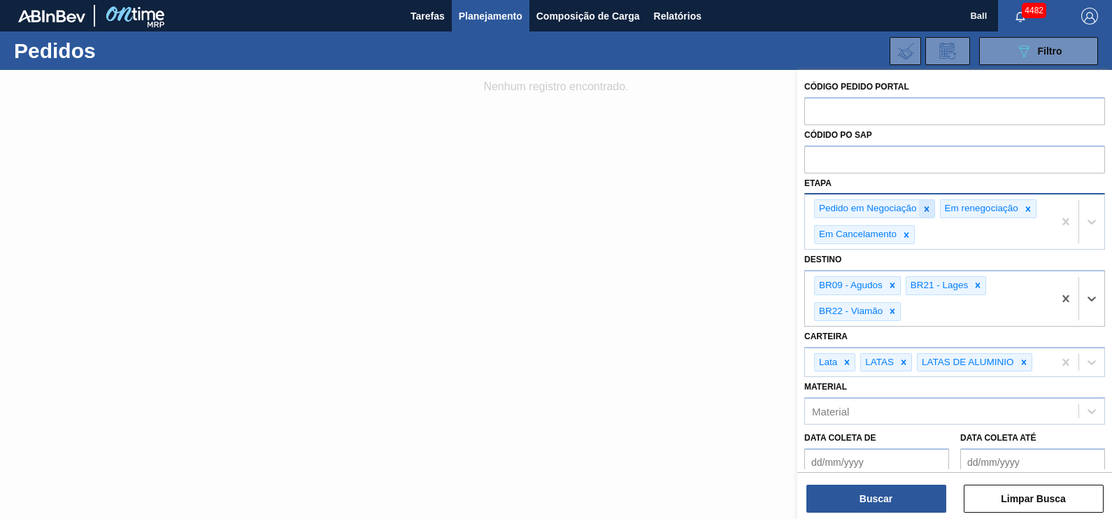
click at [927, 210] on icon at bounding box center [926, 208] width 5 height 5
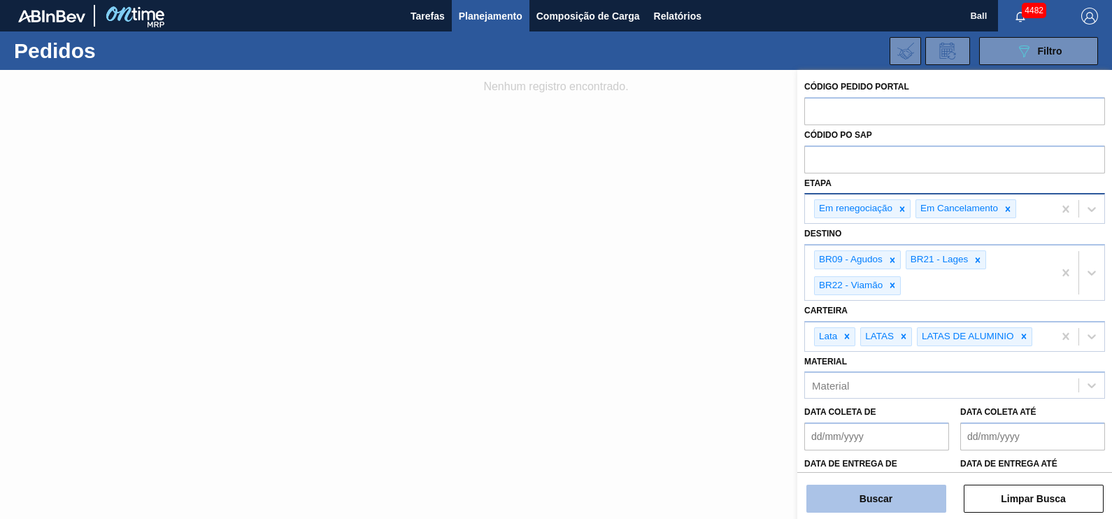
click at [901, 493] on button "Buscar" at bounding box center [876, 499] width 140 height 28
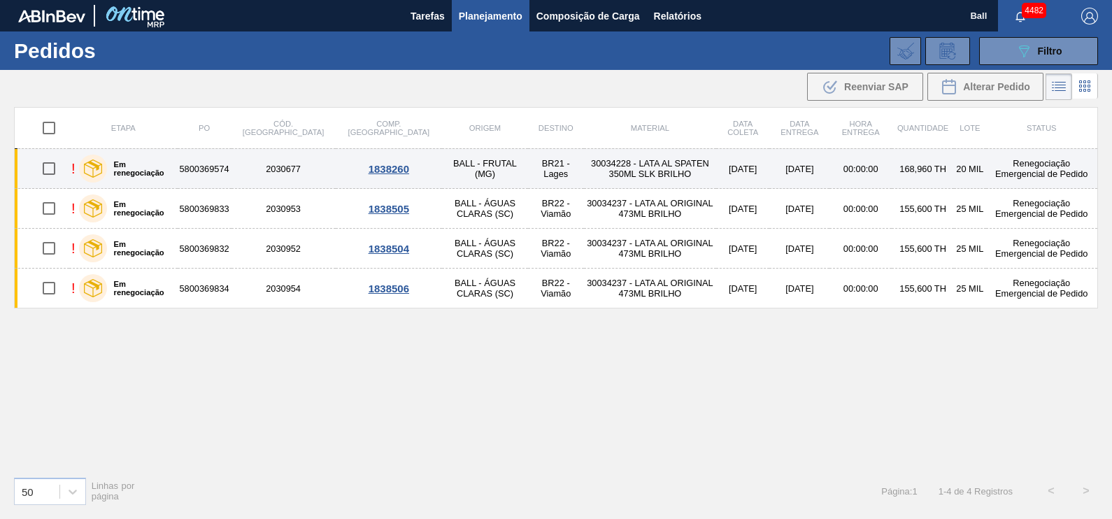
click at [150, 171] on label "Em renegociação" at bounding box center [139, 168] width 65 height 17
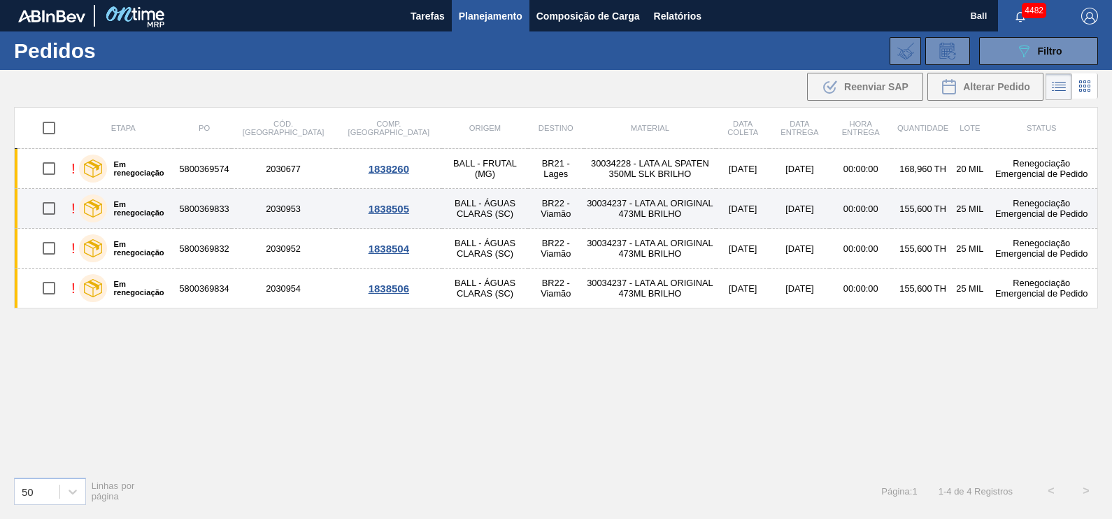
click at [159, 212] on label "Em renegociação" at bounding box center [139, 208] width 65 height 17
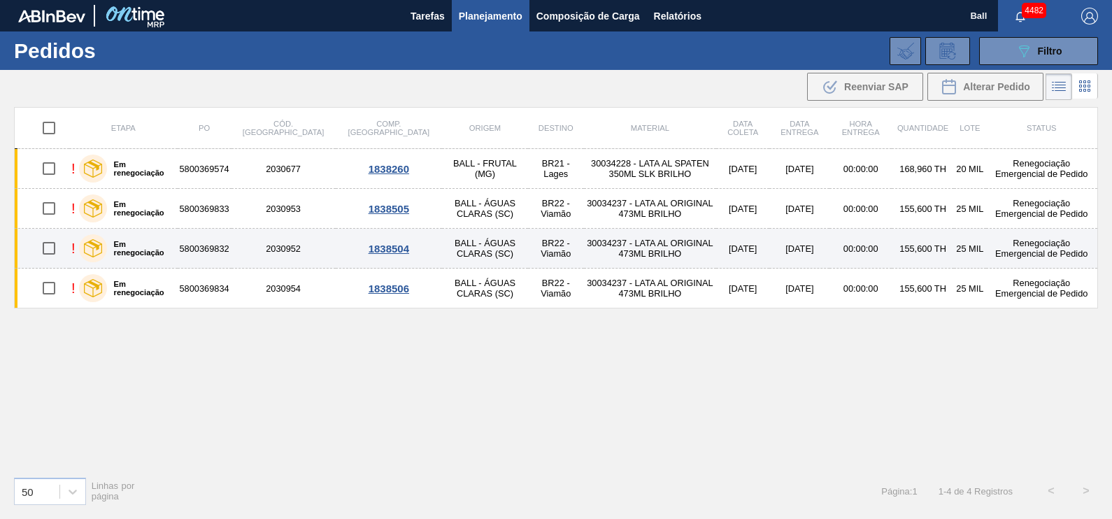
click at [159, 241] on label "Em renegociação" at bounding box center [139, 248] width 65 height 17
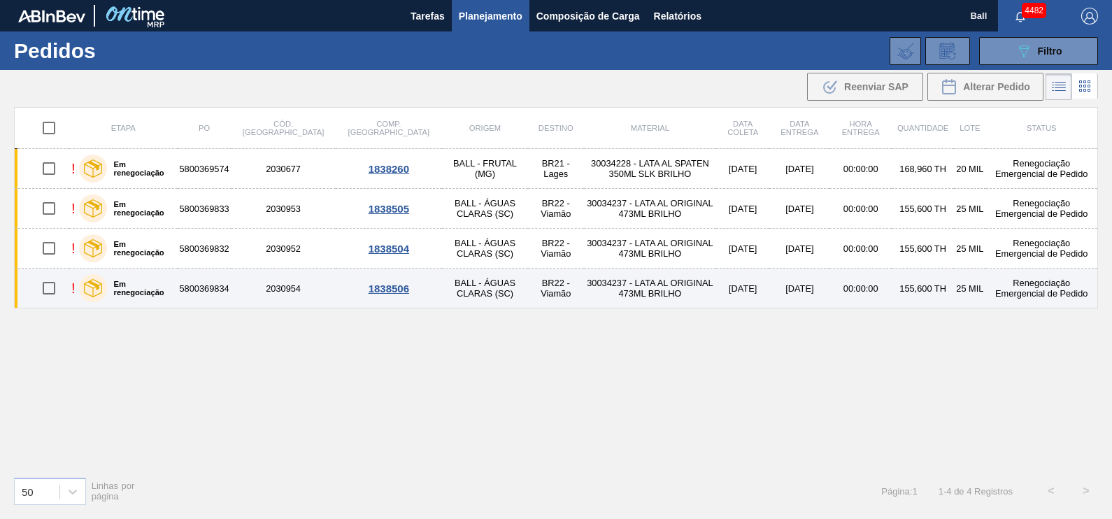
click at [165, 286] on label "Em renegociação" at bounding box center [139, 288] width 65 height 17
